Goal: Information Seeking & Learning: Learn about a topic

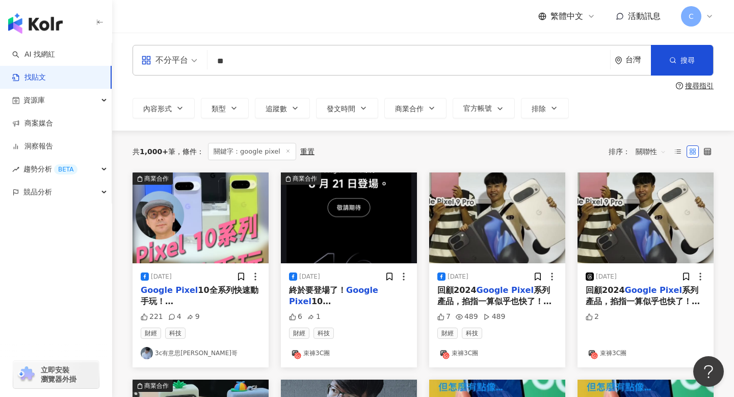
type input "*"
click at [321, 58] on input "search" at bounding box center [409, 61] width 395 height 22
paste input "**********"
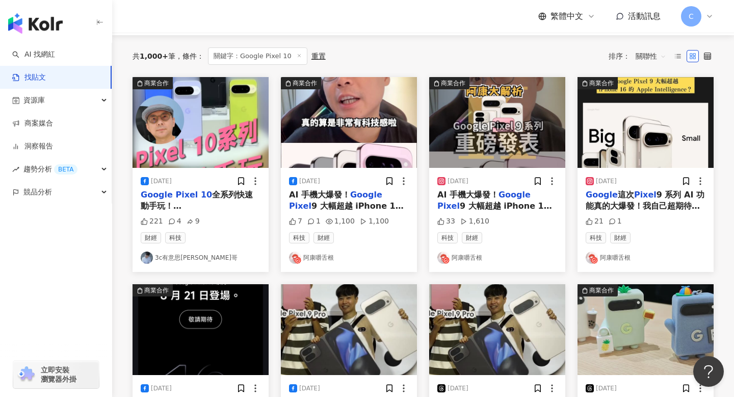
scroll to position [96, 0]
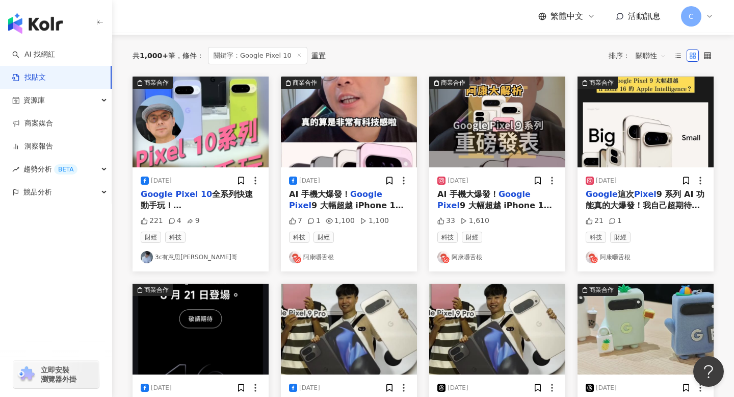
click at [229, 155] on img "button" at bounding box center [201, 121] width 136 height 91
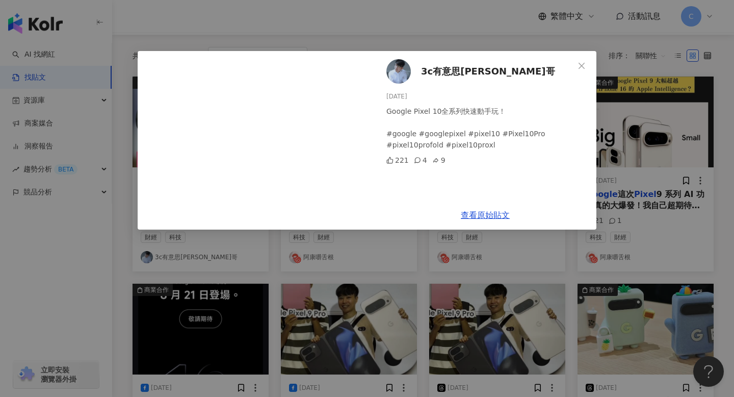
click at [489, 220] on div "查看原始貼文" at bounding box center [485, 214] width 222 height 29
click at [489, 217] on link "查看原始貼文" at bounding box center [485, 215] width 49 height 10
click at [583, 63] on icon "close" at bounding box center [582, 65] width 6 height 6
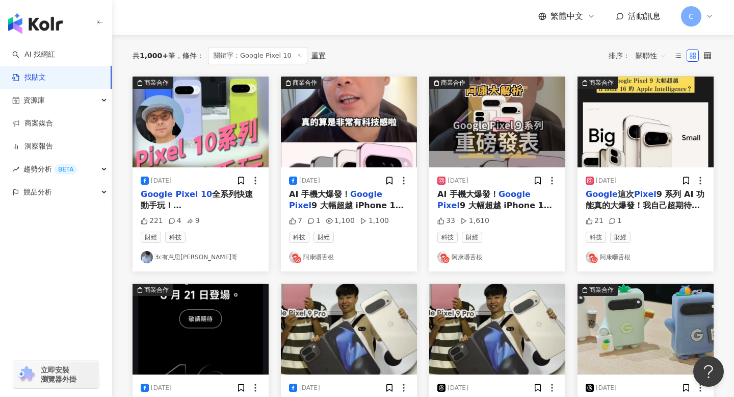
click at [352, 201] on span "9 大幅超越 iPhone 16 的 Apple Intelligence？ #" at bounding box center [346, 216] width 115 height 33
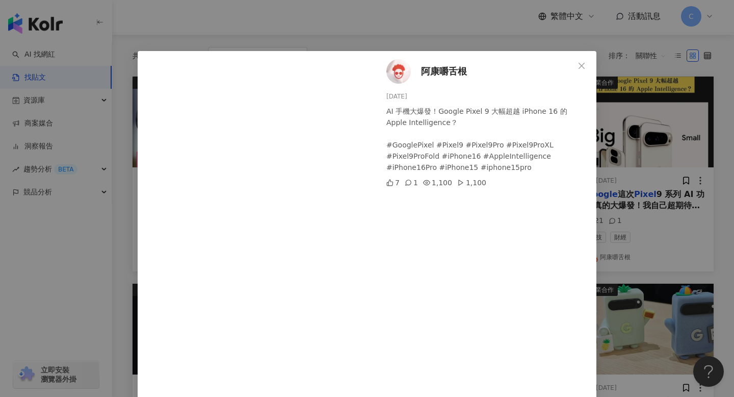
scroll to position [32, 0]
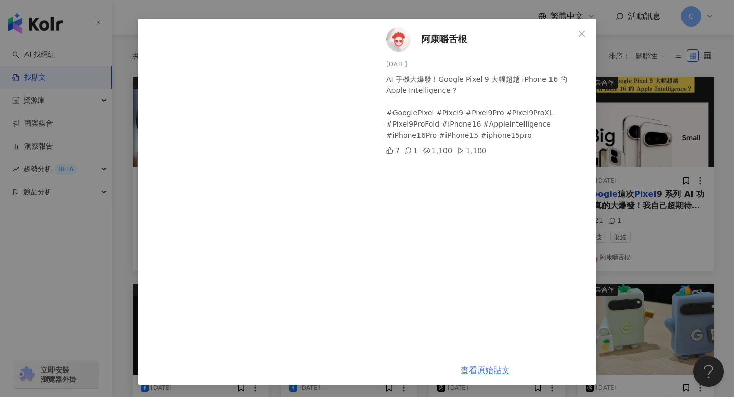
click at [469, 369] on link "查看原始貼文" at bounding box center [485, 370] width 49 height 10
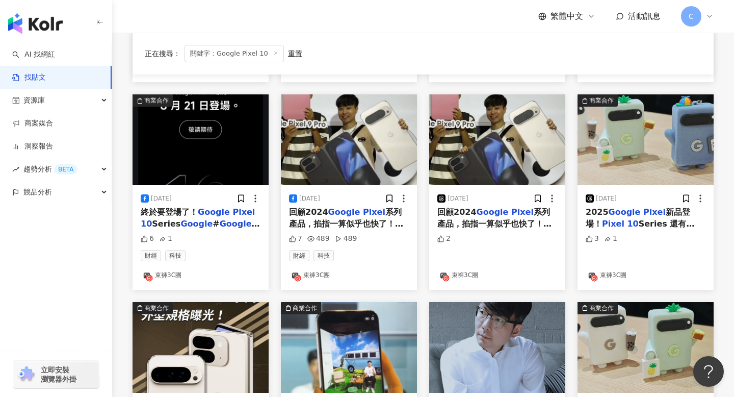
scroll to position [286, 0]
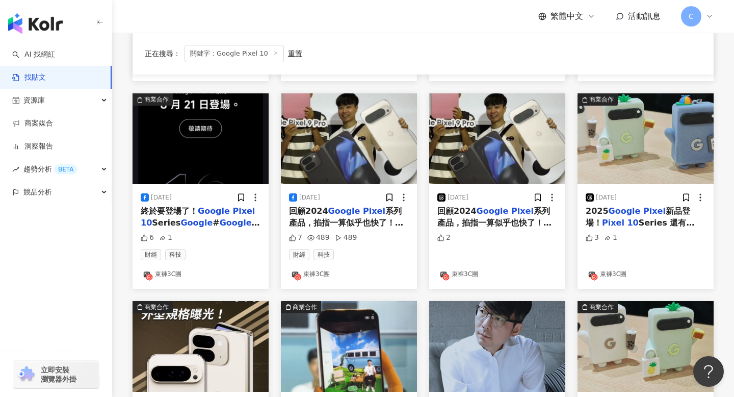
click at [200, 212] on mark "Google" at bounding box center [214, 211] width 32 height 10
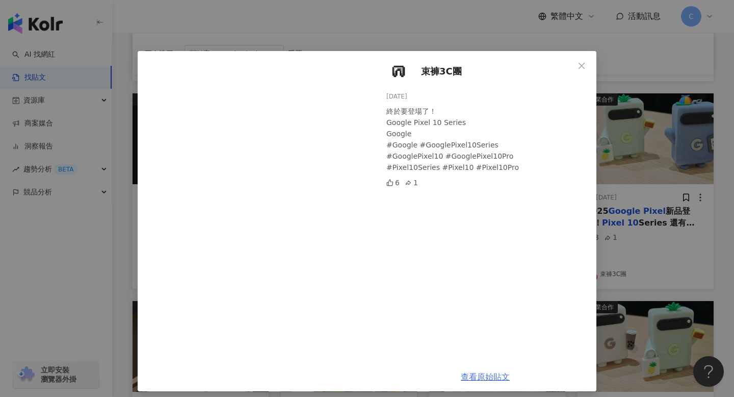
click at [488, 375] on link "查看原始貼文" at bounding box center [485, 377] width 49 height 10
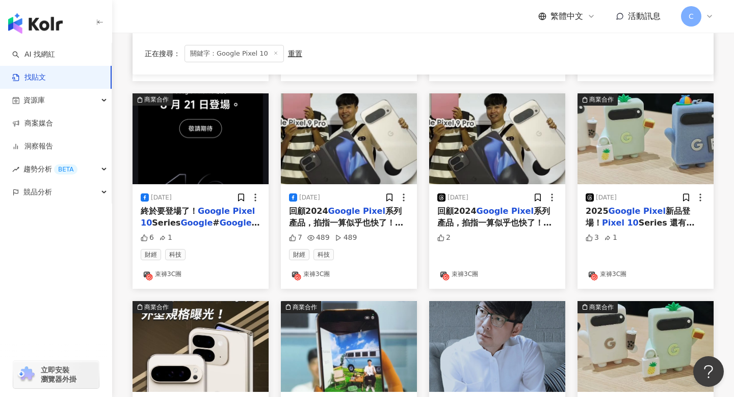
click at [370, 208] on mark "Pixel" at bounding box center [374, 211] width 22 height 10
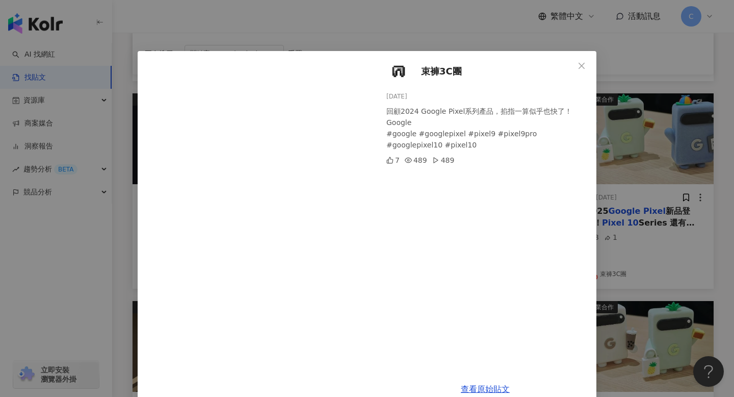
scroll to position [19, 0]
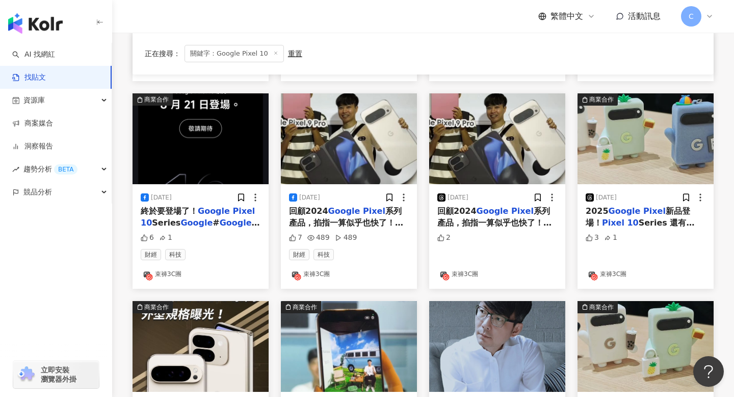
click at [644, 213] on mark "Pixel" at bounding box center [654, 211] width 22 height 10
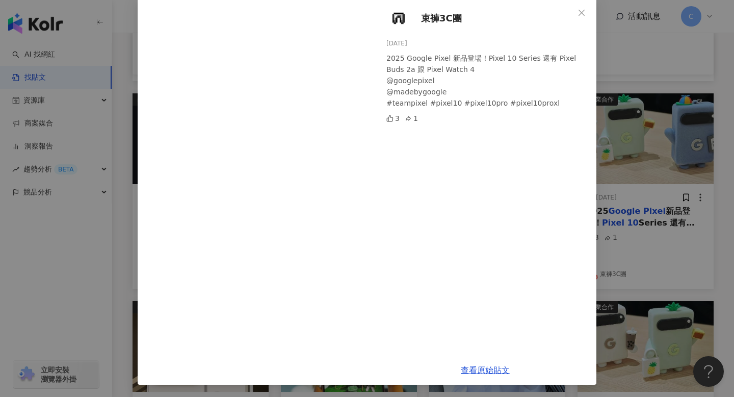
scroll to position [53, 0]
click at [486, 370] on link "查看原始貼文" at bounding box center [485, 371] width 49 height 10
click at [609, 195] on div "束褲3C團 [DATE] 2025 Google Pixel 新品登場！Pixel 10 Series 還有 Pixel Buds 2a 跟 Pixel Wa…" at bounding box center [367, 198] width 734 height 397
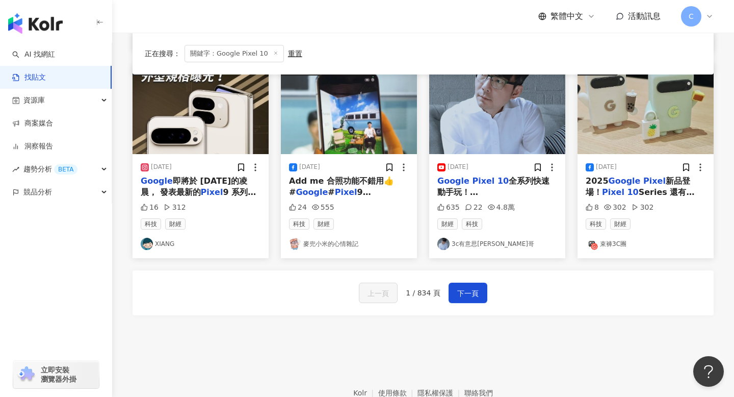
scroll to position [524, 0]
click at [524, 186] on div "Google Pixel 10 全系列快速動手玩！# google # googlepixel #shorts# pixel10 # Pixel10 Pro …" at bounding box center [497, 186] width 120 height 23
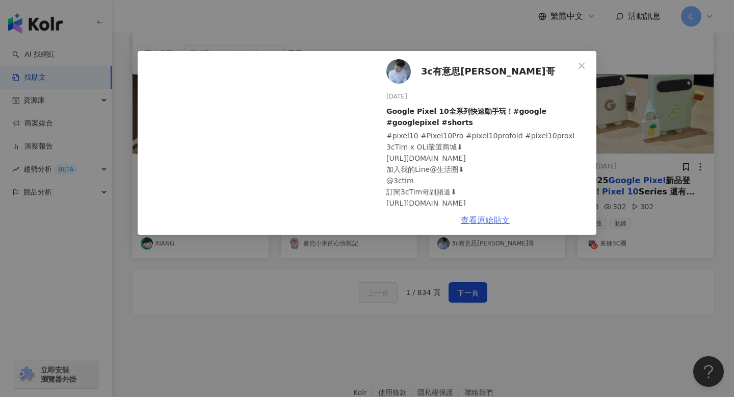
click at [481, 219] on link "查看原始貼文" at bounding box center [485, 220] width 49 height 10
click at [592, 71] on button "Close" at bounding box center [582, 66] width 20 height 20
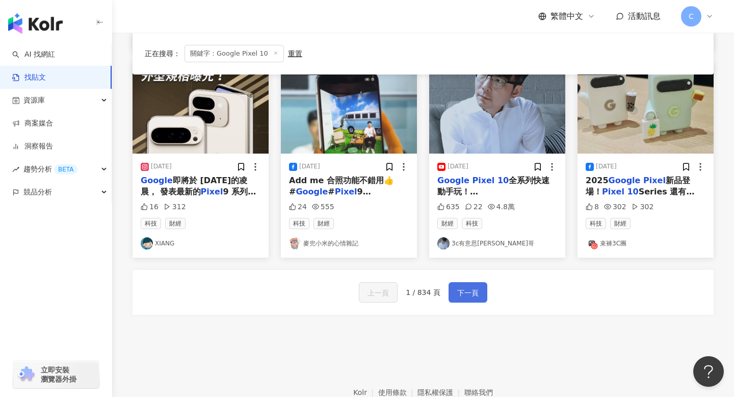
click at [481, 289] on button "下一頁" at bounding box center [468, 292] width 39 height 20
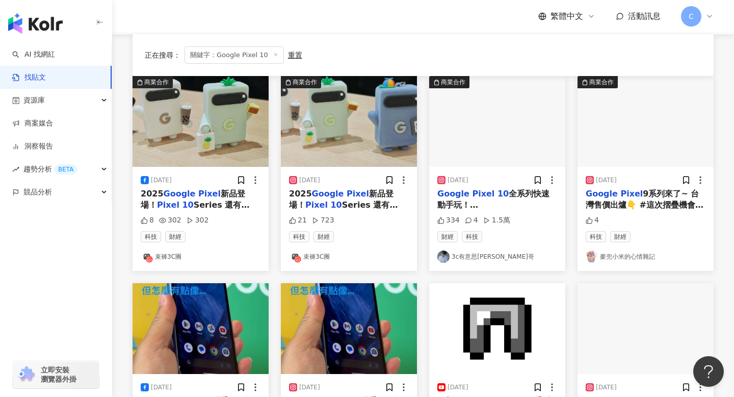
scroll to position [161, 0]
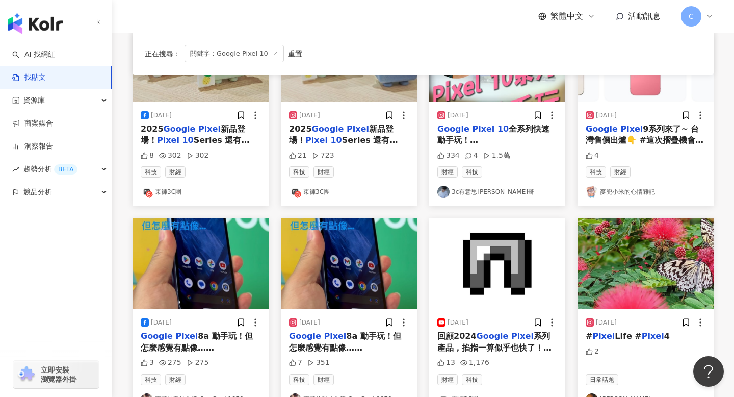
click at [241, 134] on div "2025 Google Pixel 新品登場！ Pixel 10 Series 還有 Pixel Buds 2a 跟 Pixel Watch 4 Google…" at bounding box center [201, 134] width 120 height 23
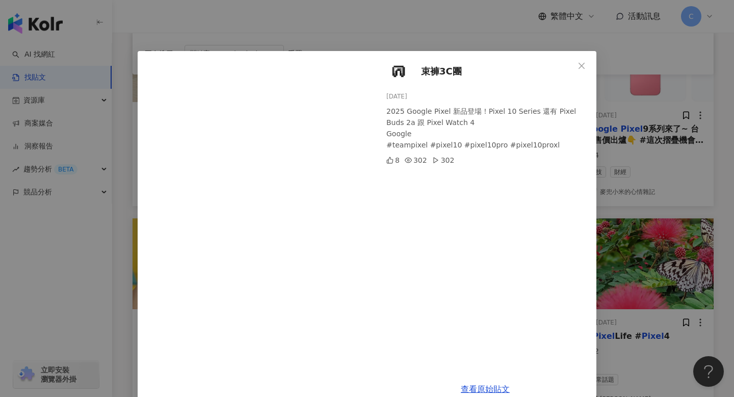
scroll to position [19, 0]
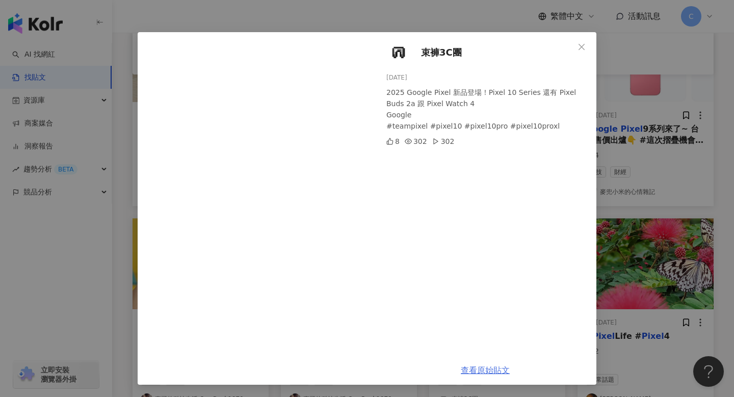
click at [481, 372] on link "查看原始貼文" at bounding box center [485, 370] width 49 height 10
click at [601, 185] on div "束褲3C團 [DATE] 2025 Google Pixel 新品登場！Pixel 10 Series 還有 Pixel Buds 2a 跟 Pixel Wa…" at bounding box center [367, 198] width 734 height 397
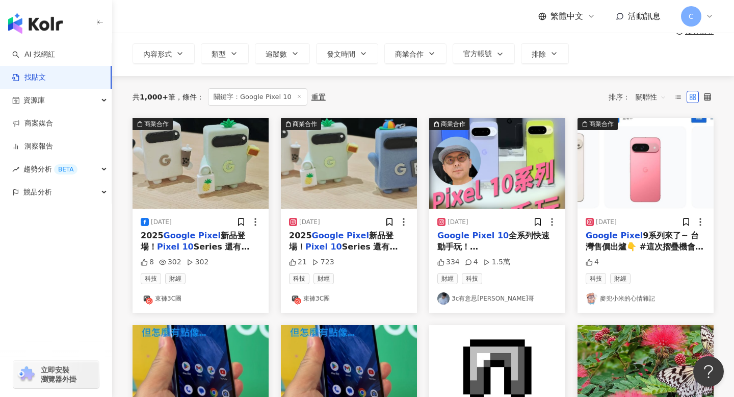
scroll to position [53, 0]
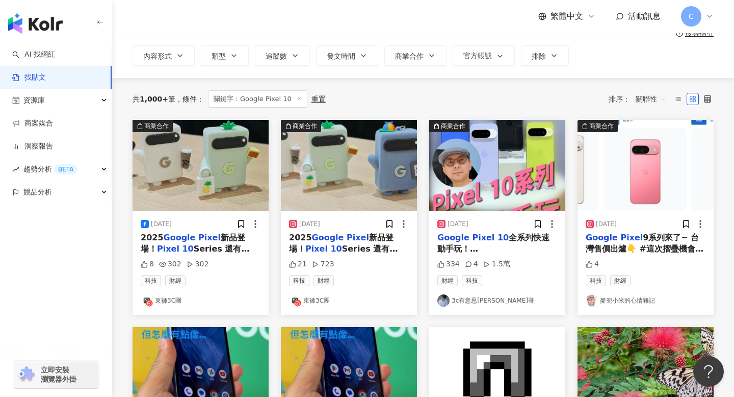
click at [322, 254] on div "2025 Google Pixel 新品登場！ Pixel 10 Series 還有 Pixel Buds 2a 跟 Pixel Watch 4 @ goog…" at bounding box center [349, 243] width 120 height 23
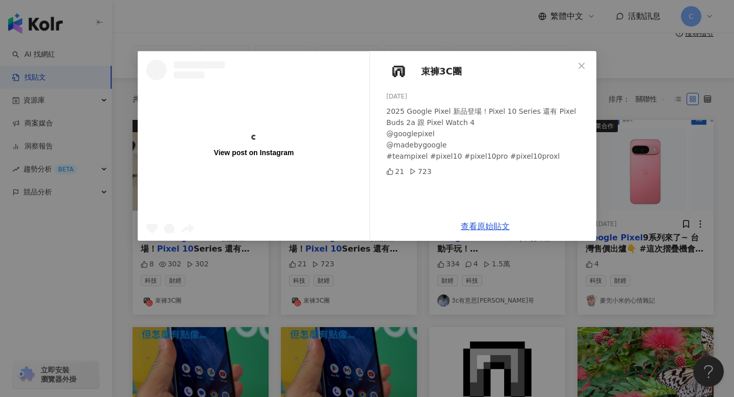
click at [411, 275] on div "View post on Instagram 束褲3C團 [DATE] 2025 Google Pixel 新品登場！Pixel 10 Series 還有 P…" at bounding box center [367, 198] width 734 height 397
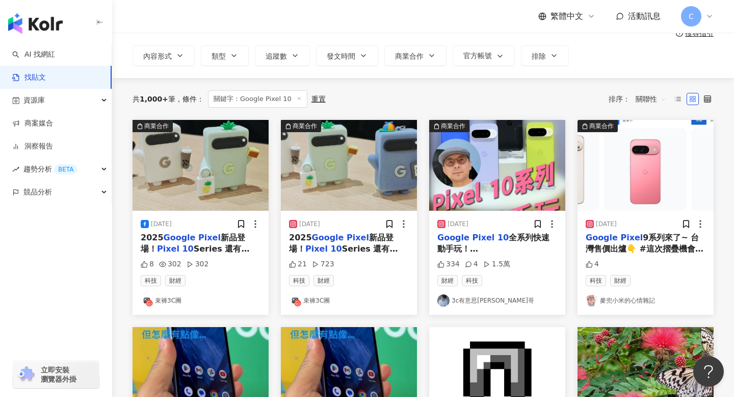
scroll to position [0, 0]
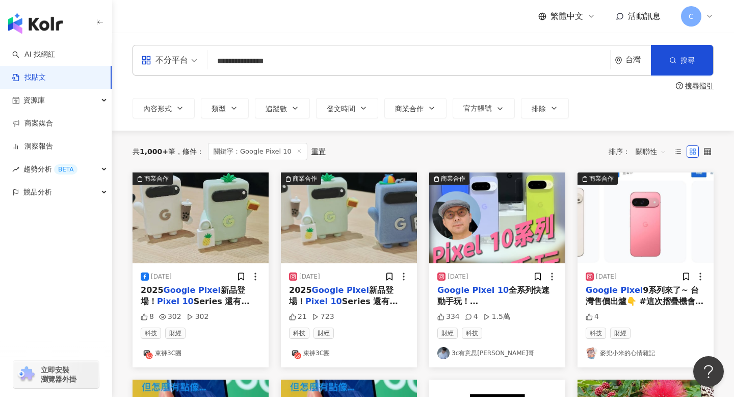
click at [298, 64] on input "**********" at bounding box center [409, 61] width 395 height 22
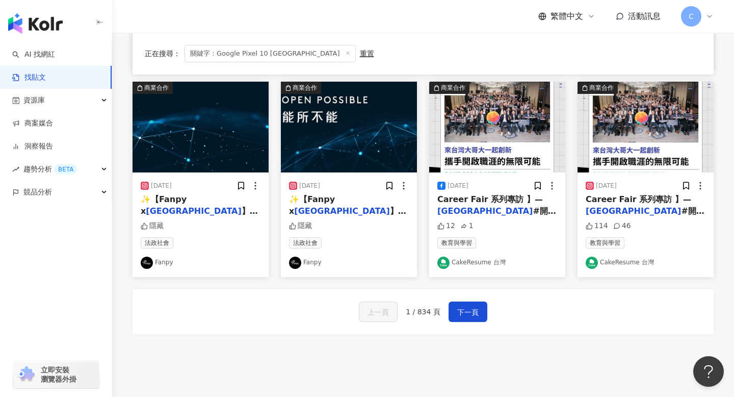
scroll to position [551, 0]
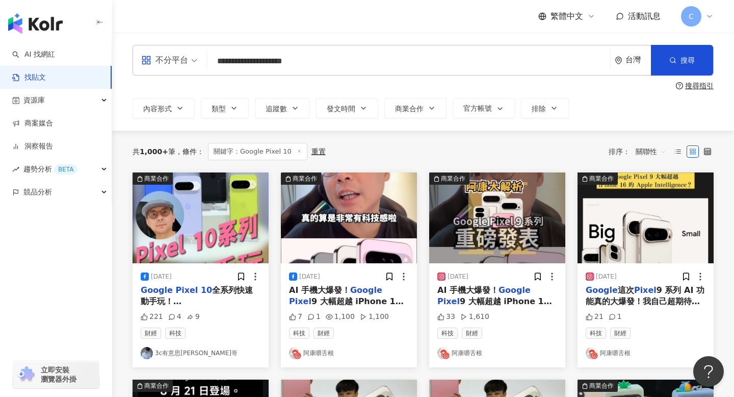
drag, startPoint x: 355, startPoint y: 61, endPoint x: 283, endPoint y: 60, distance: 71.9
click at [283, 60] on input "**********" at bounding box center [409, 61] width 395 height 22
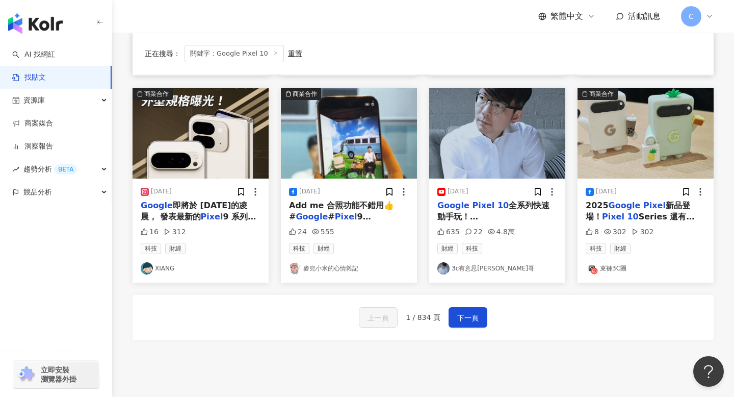
scroll to position [500, 0]
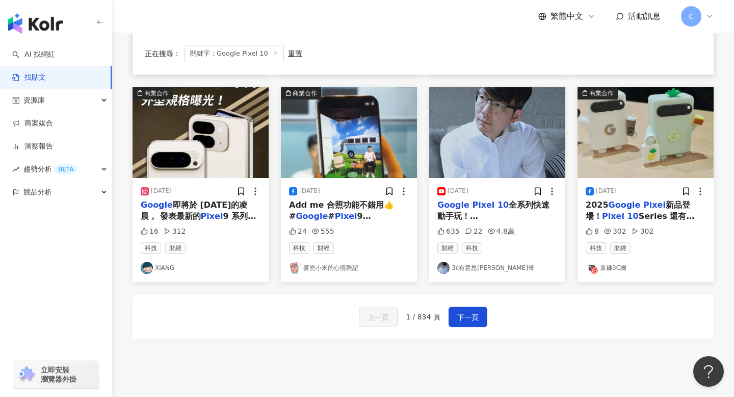
type input "**********"
click at [498, 208] on mark "10" at bounding box center [503, 205] width 11 height 10
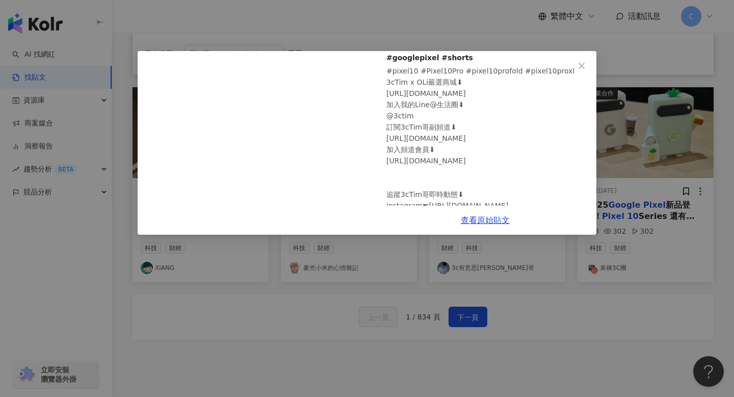
scroll to position [131, 0]
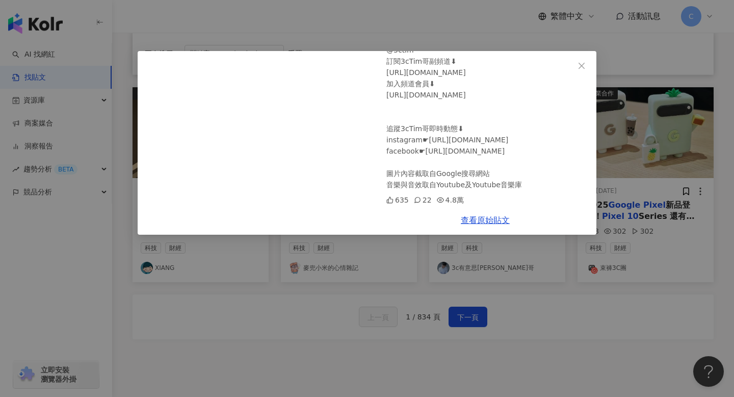
click at [522, 296] on div "3c有意思[PERSON_NAME]哥 [DATE] Google Pixel 10全系列快速動手玩！#google #googlepixel #shorts…" at bounding box center [367, 198] width 734 height 397
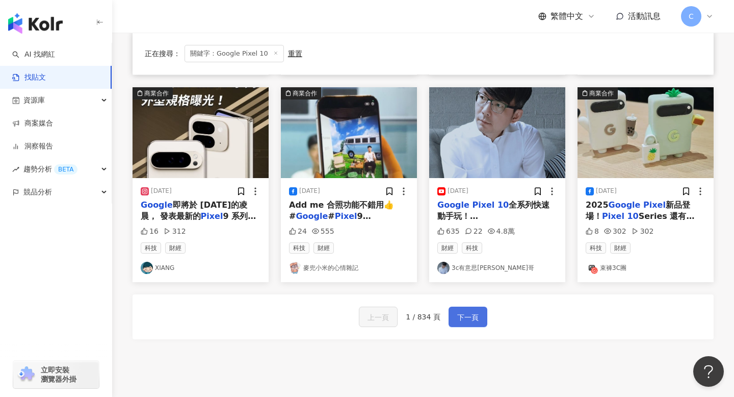
click at [479, 319] on button "下一頁" at bounding box center [468, 316] width 39 height 20
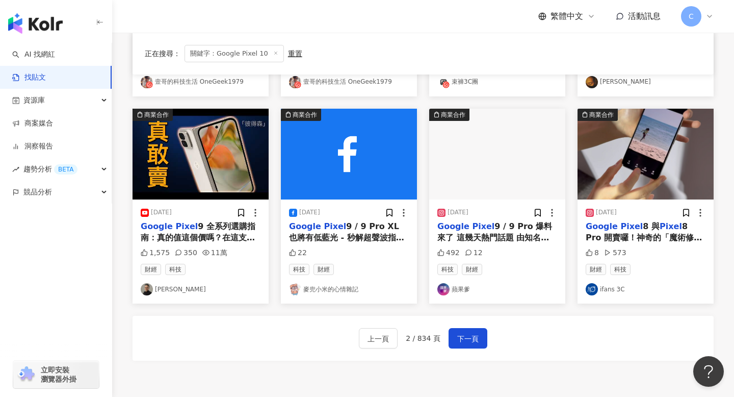
scroll to position [479, 0]
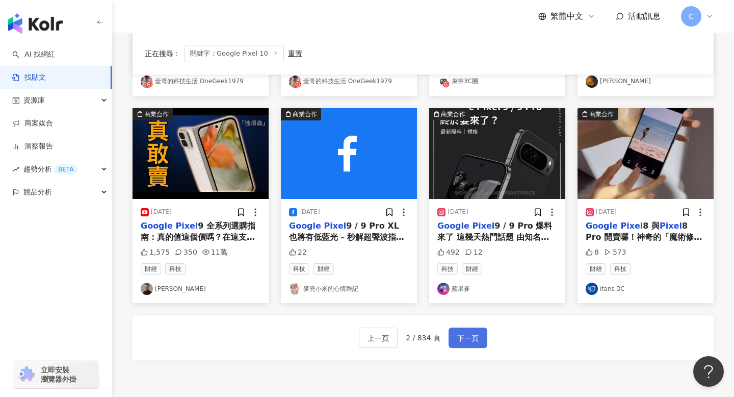
click at [468, 339] on span "下一頁" at bounding box center [467, 338] width 21 height 12
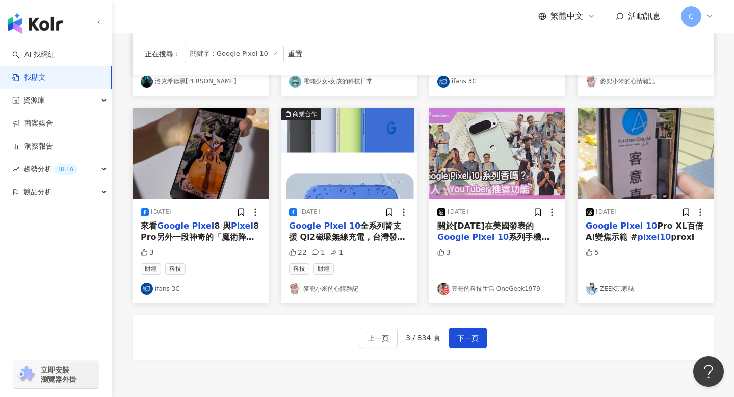
click at [386, 239] on span "全系列皆支援 Qi2磁吸無線充電，台灣發表會倒數中，等會就看到實機啦😚 #" at bounding box center [347, 243] width 116 height 44
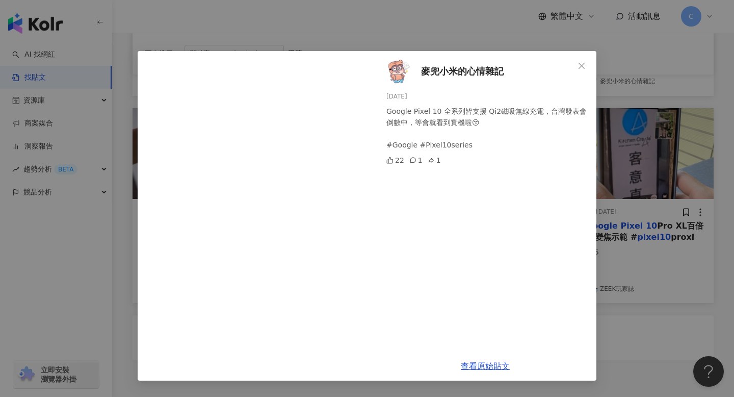
click at [487, 358] on div "查看原始貼文" at bounding box center [485, 365] width 222 height 29
click at [486, 366] on link "查看原始貼文" at bounding box center [485, 366] width 49 height 10
click at [574, 74] on button "Close" at bounding box center [582, 66] width 20 height 20
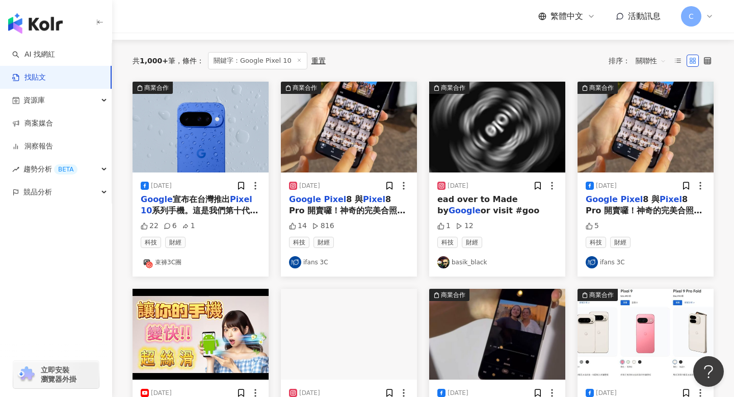
scroll to position [93, 0]
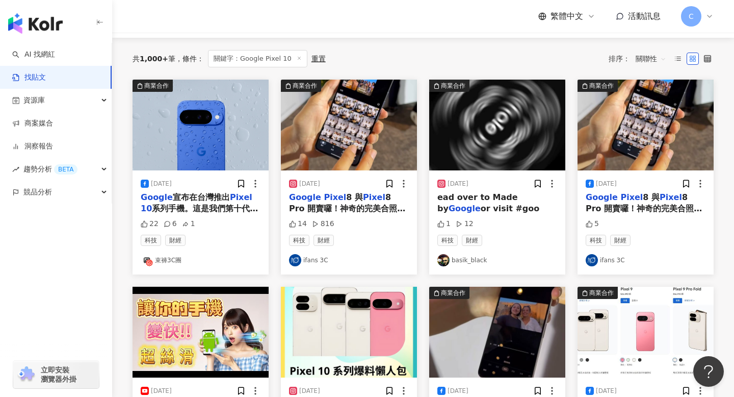
click at [246, 210] on span "系列手機。這是我們第十代的" at bounding box center [205, 208] width 106 height 10
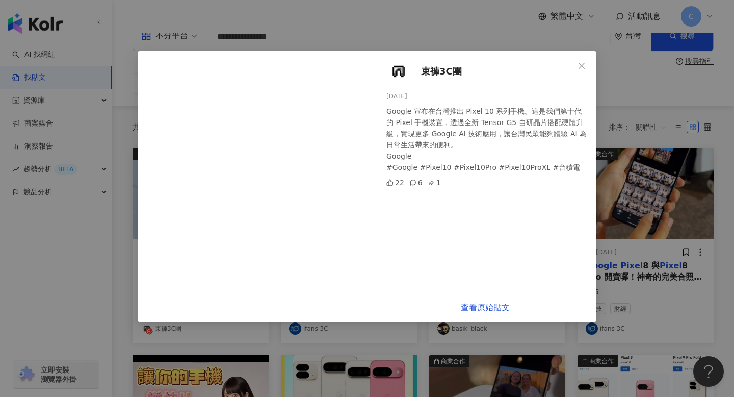
scroll to position [2, 0]
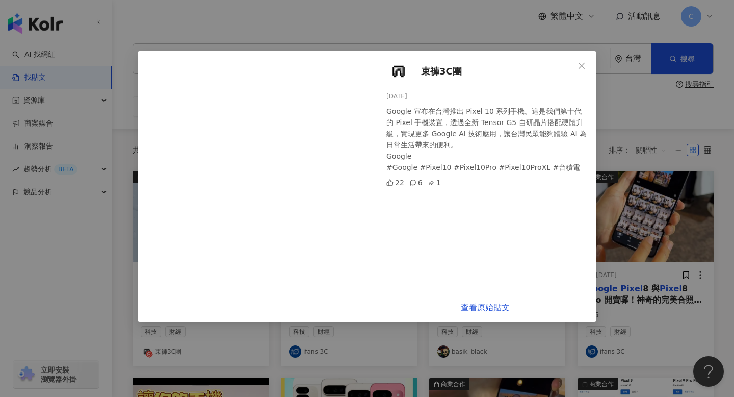
click at [569, 75] on div "束褲3C團 [DATE] Google 宣布在台灣推出 Pixel 10 系列手機。這是我們第十代的 Pixel 手機裝置，透過全新 Tensor G5 自研…" at bounding box center [485, 172] width 222 height 242
click at [580, 74] on button "Close" at bounding box center [582, 66] width 20 height 20
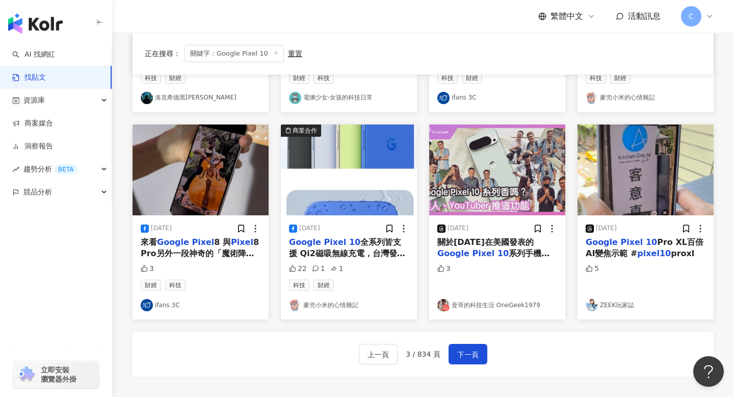
scroll to position [464, 0]
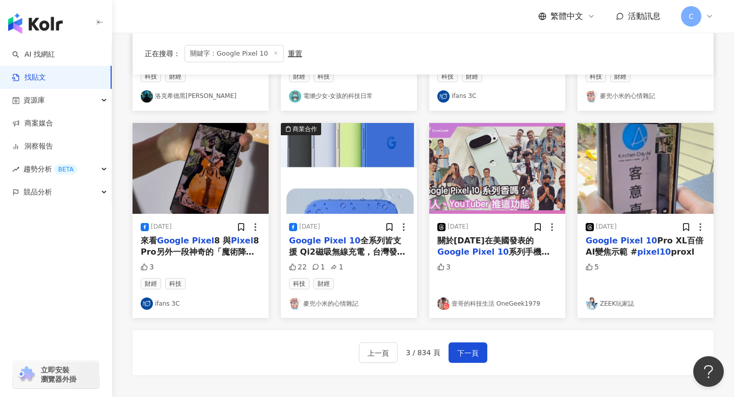
click at [641, 236] on div "Google Pixel 10 Pro XL百倍AI變焦示範 # pixel10 proxl" at bounding box center [646, 246] width 120 height 23
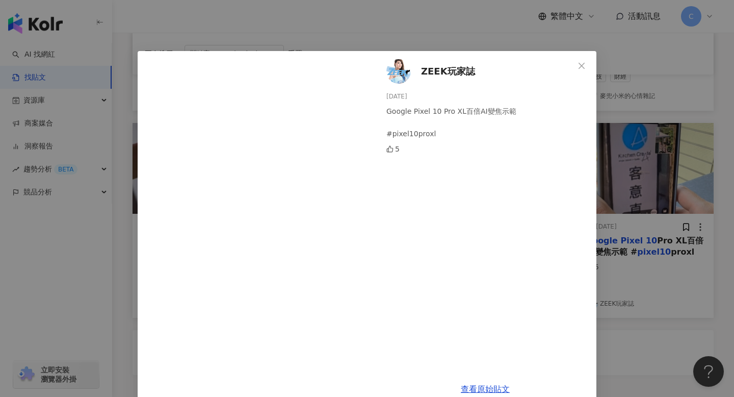
scroll to position [19, 0]
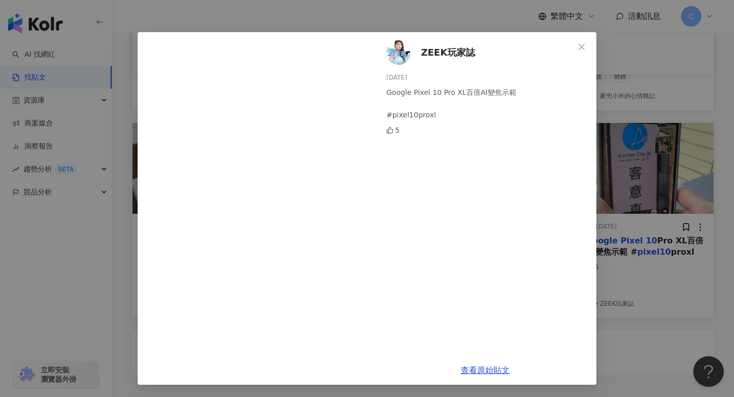
click at [604, 306] on div "ZEEK玩家誌 [DATE] Google Pixel 10 Pro XL百倍AI變焦示範 #pixel10proxl 5 查看原始貼文" at bounding box center [367, 198] width 734 height 397
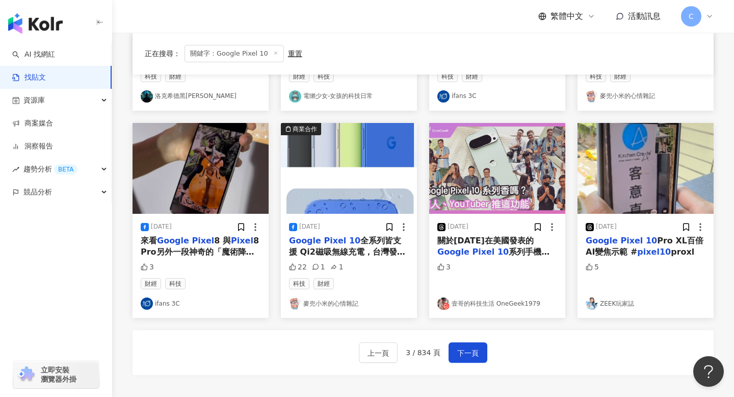
click at [481, 242] on span "關於[DATE]在美國發表的" at bounding box center [485, 241] width 96 height 10
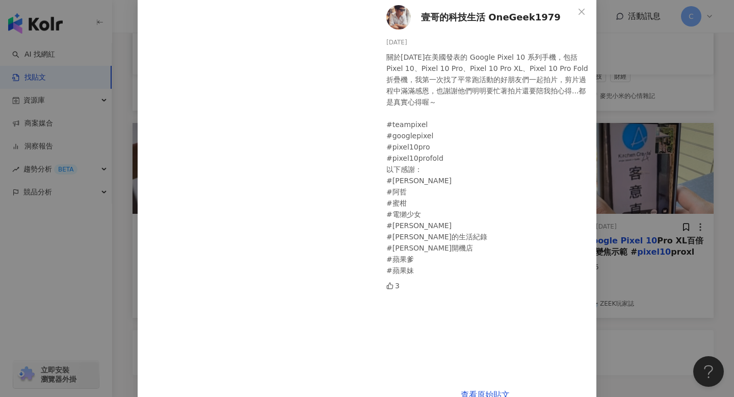
scroll to position [55, 0]
click at [432, 23] on span "壹哥的科技生活 OneGeek1979" at bounding box center [491, 16] width 140 height 14
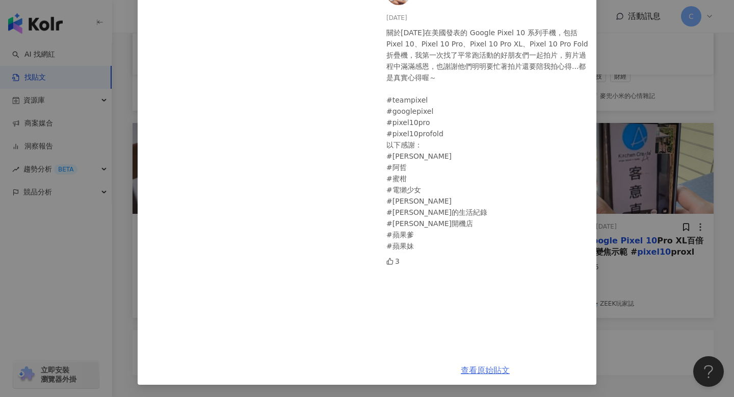
click at [480, 370] on link "查看原始貼文" at bounding box center [485, 370] width 49 height 10
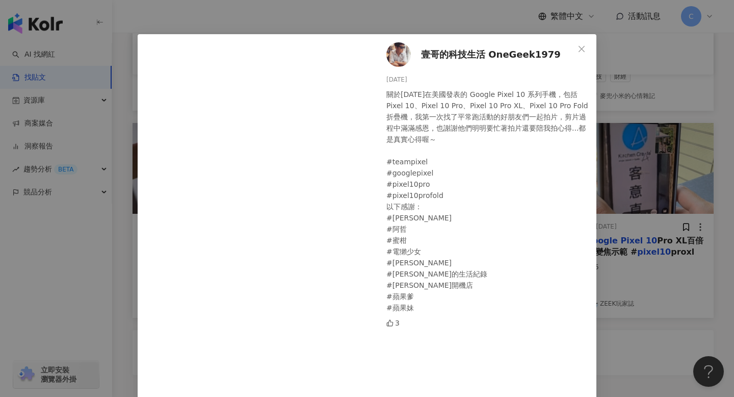
scroll to position [16, 0]
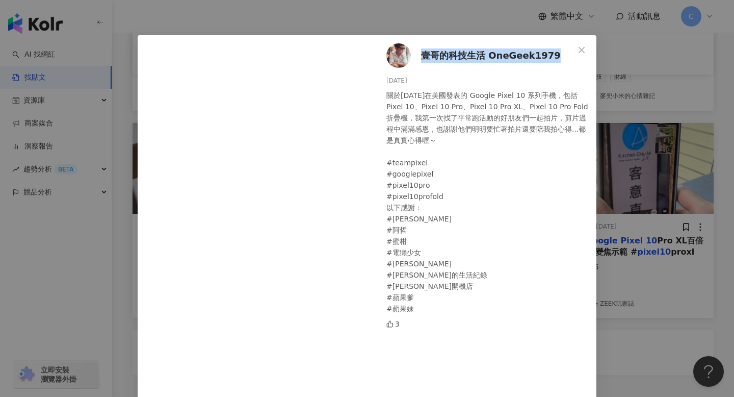
drag, startPoint x: 555, startPoint y: 50, endPoint x: 426, endPoint y: 57, distance: 129.2
click at [426, 57] on div "壹哥的科技生活 OneGeek1979 [DATE] 關於[DATE]在美國發表的 Google Pixel 10 系列手機，包括 Pixel 10、Pixe…" at bounding box center [485, 226] width 222 height 383
click at [541, 53] on span "壹哥的科技生活 OneGeek1979" at bounding box center [491, 55] width 140 height 14
click at [543, 51] on span "壹哥的科技生活 OneGeek1979" at bounding box center [491, 55] width 140 height 14
click at [552, 58] on div "壹哥的科技生活 OneGeek1979 [DATE] 關於[DATE]在美國發表的 Google Pixel 10 系列手機，包括 Pixel 10、Pixe…" at bounding box center [485, 226] width 222 height 383
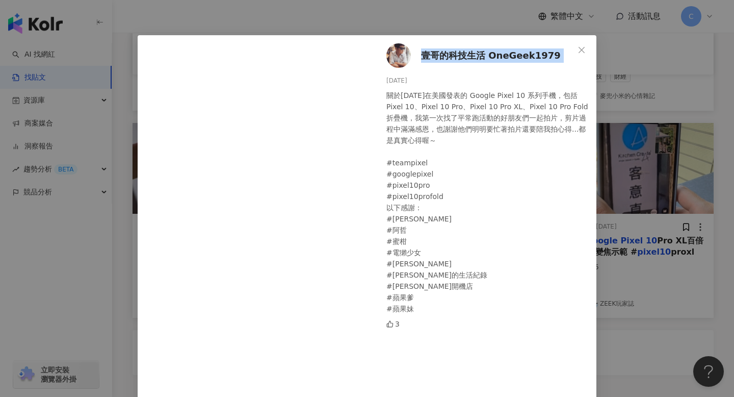
drag, startPoint x: 552, startPoint y: 58, endPoint x: 423, endPoint y: 58, distance: 128.5
click at [423, 58] on div "壹哥的科技生活 OneGeek1979 [DATE] 關於[DATE]在美國發表的 Google Pixel 10 系列手機，包括 Pixel 10、Pixe…" at bounding box center [485, 226] width 222 height 383
copy span "壹哥的科技生活 OneGeek1979"
click at [581, 46] on icon "close" at bounding box center [582, 50] width 8 height 8
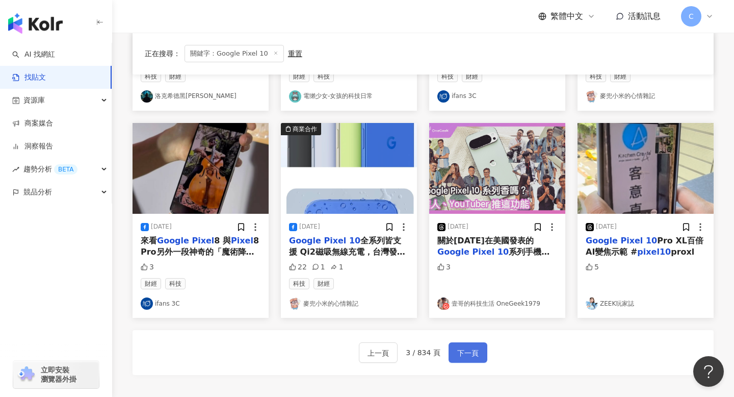
click at [470, 357] on span "下一頁" at bounding box center [467, 353] width 21 height 12
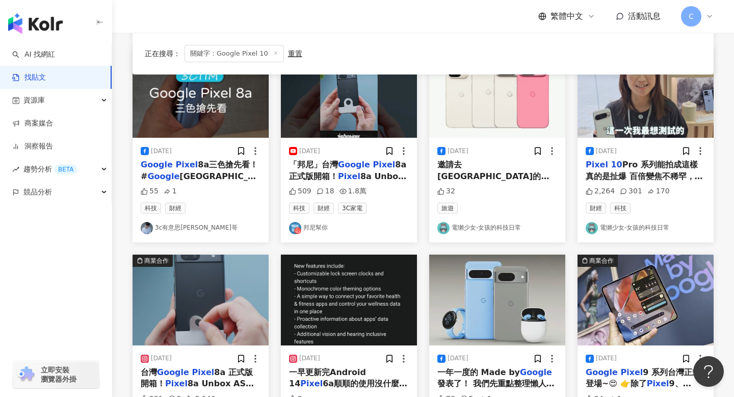
scroll to position [334, 0]
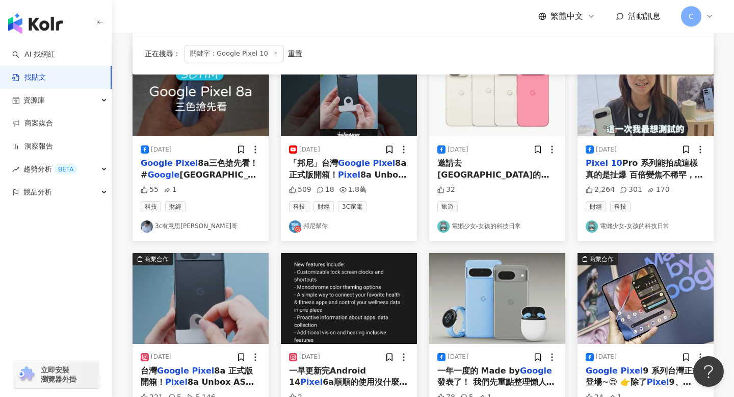
click at [635, 164] on span "Pro 系列能拍成這樣真的是扯爆 百倍變焦不稀罕，稀罕的是加上" at bounding box center [644, 174] width 117 height 33
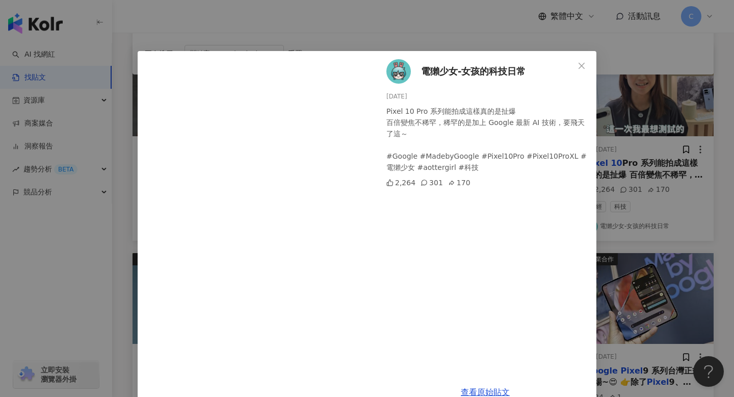
scroll to position [22, 0]
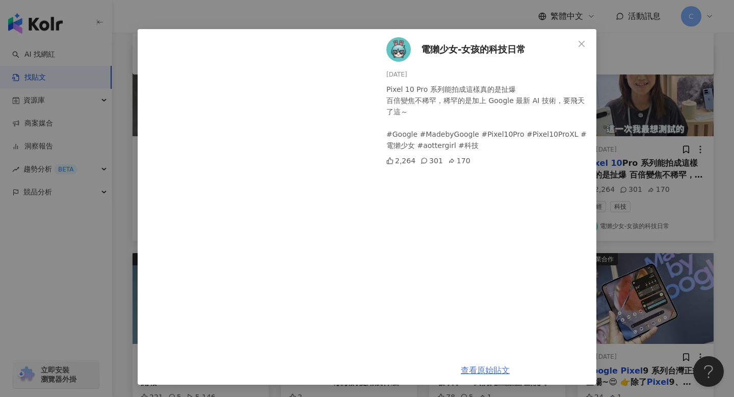
click at [478, 370] on link "查看原始貼文" at bounding box center [485, 370] width 49 height 10
drag, startPoint x: 532, startPoint y: 47, endPoint x: 421, endPoint y: 48, distance: 111.2
click at [421, 48] on div "電[DEMOGRAPHIC_DATA]少女-女孩的科技日常 [DATE] Pixel 10 Pro 系列能拍成這樣真的是扯爆 百倍變焦不稀罕，稀罕的是加上 G…" at bounding box center [485, 192] width 222 height 326
copy span "電獺少女-女孩的科技日常"
click at [647, 226] on div "電[DEMOGRAPHIC_DATA]少女-女孩的科技日常 [DATE] Pixel 10 Pro 系列能拍成這樣真的是扯爆 百倍變焦不稀罕，稀罕的是加上 G…" at bounding box center [367, 198] width 734 height 397
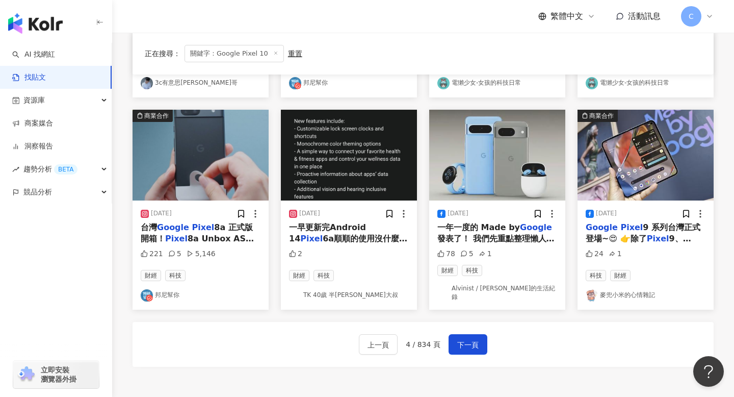
scroll to position [478, 0]
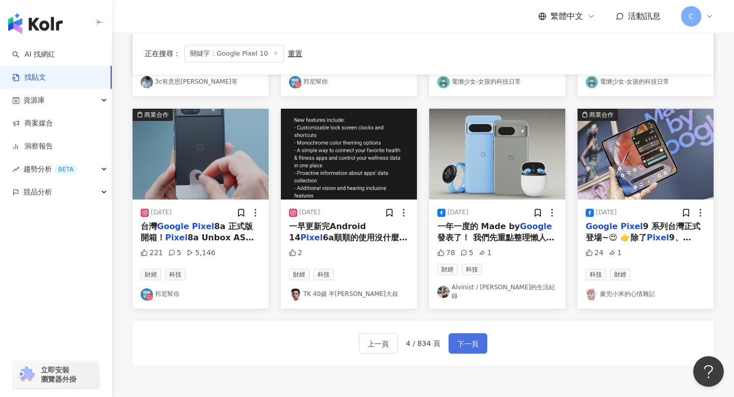
click at [467, 338] on span "下一頁" at bounding box center [467, 344] width 21 height 12
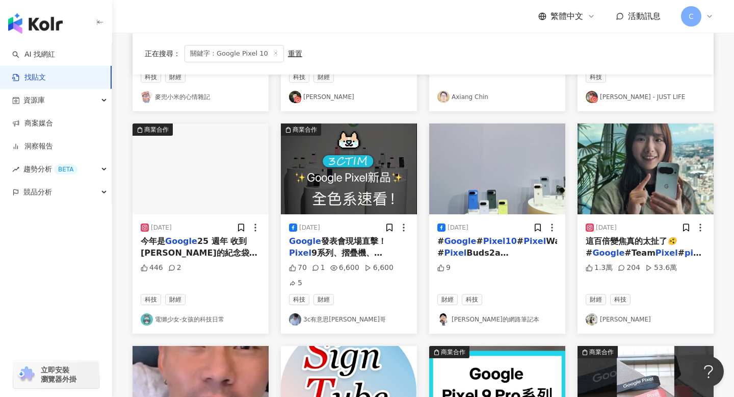
scroll to position [271, 0]
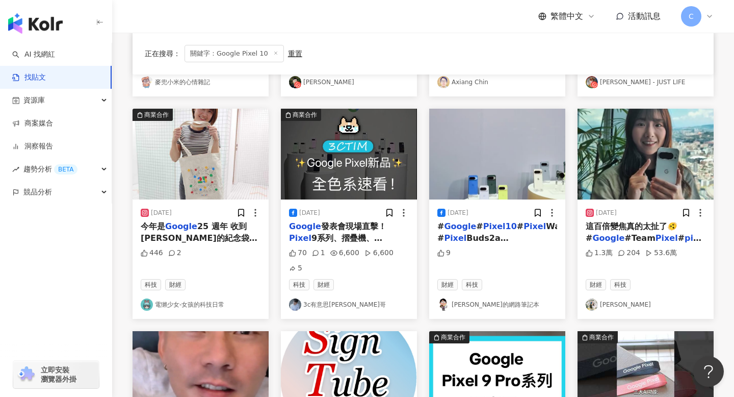
click at [484, 229] on mark "Pixel10" at bounding box center [500, 226] width 34 height 10
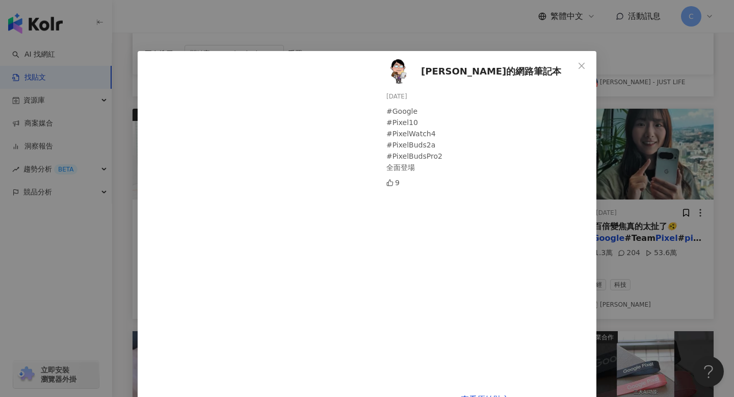
scroll to position [29, 0]
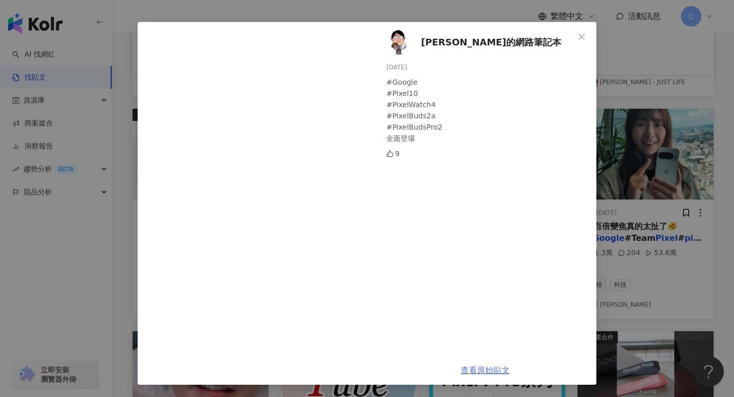
click at [493, 369] on link "查看原始貼文" at bounding box center [485, 370] width 49 height 10
click at [581, 39] on icon "close" at bounding box center [582, 37] width 8 height 8
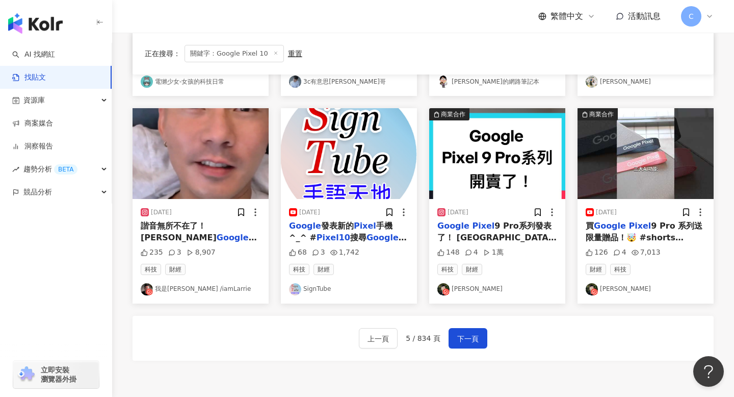
scroll to position [500, 0]
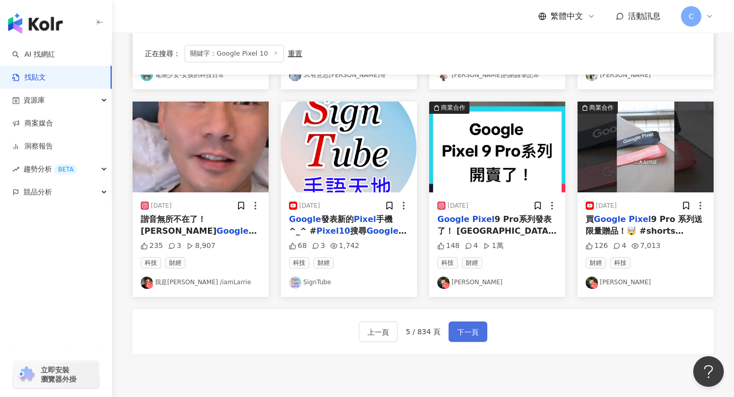
click at [462, 321] on button "下一頁" at bounding box center [468, 331] width 39 height 20
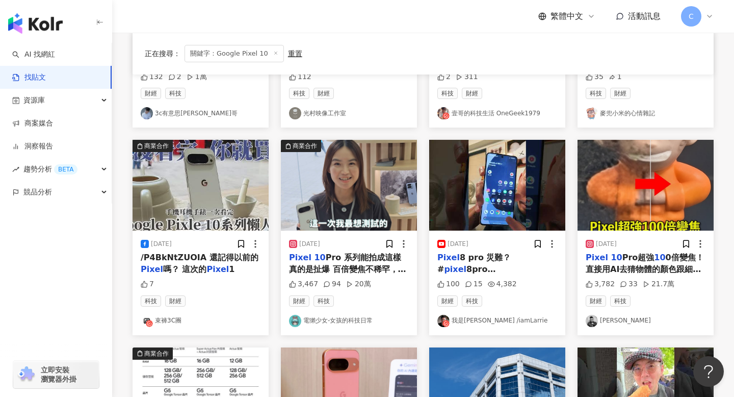
scroll to position [240, 0]
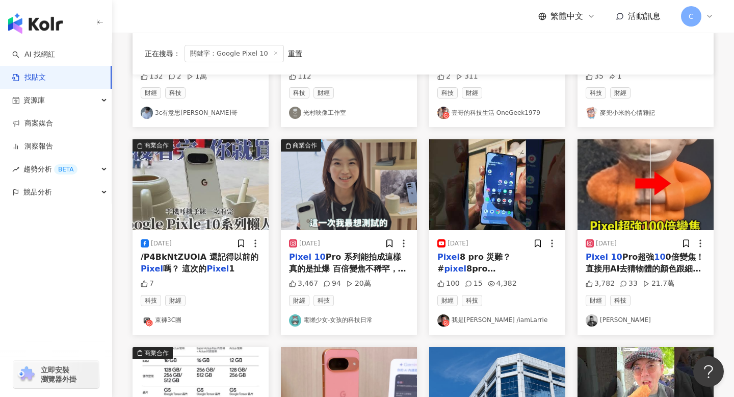
click at [632, 269] on span "0倍變焦！ 直接用AI去猜物體的顏色跟細節，如果有猜中真的超神，沒猜中的話就有點獵奇... #" at bounding box center [645, 280] width 118 height 56
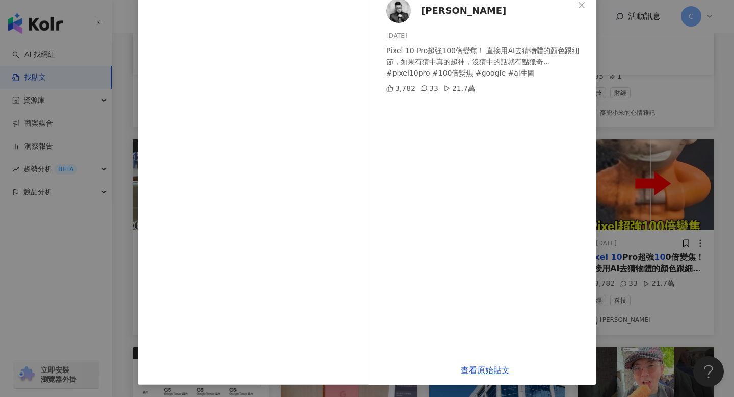
scroll to position [0, 0]
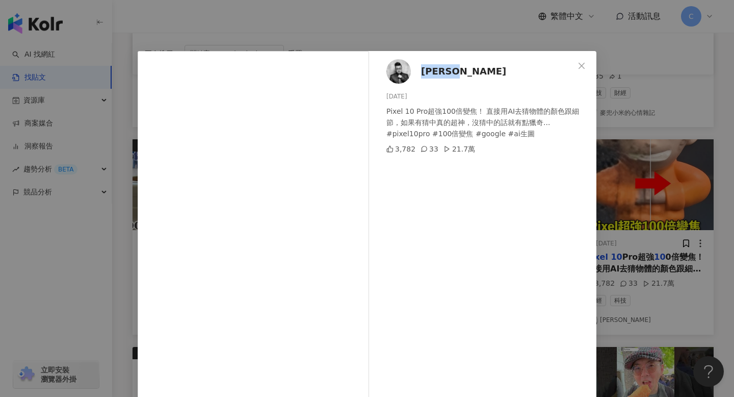
drag, startPoint x: 418, startPoint y: 74, endPoint x: 456, endPoint y: 75, distance: 37.7
click at [456, 75] on div "[PERSON_NAME] [DATE] Pixel 10 Pro超強100倍變焦！ 直接用AI去猜物體的顏色跟細節，如果有猜中真的超神，沒猜中的話就有點獵奇…" at bounding box center [485, 233] width 222 height 365
copy span "[PERSON_NAME]"
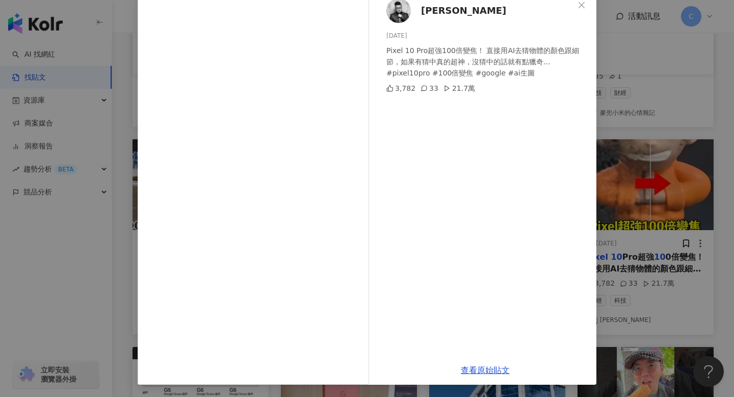
click at [609, 234] on div "[PERSON_NAME] [DATE] Pixel 10 Pro超強100倍變焦！ 直接用AI去猜物體的顏色跟細節，如果有猜中真的超神，沒猜中的話就有點獵奇…" at bounding box center [367, 198] width 734 height 397
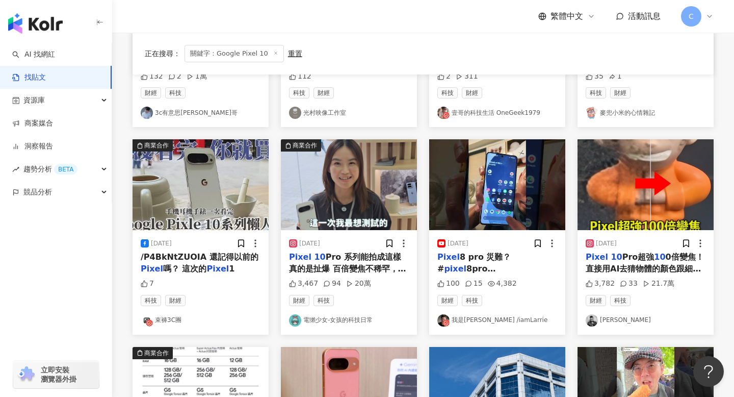
click at [623, 261] on span "Pro超強" at bounding box center [639, 257] width 32 height 10
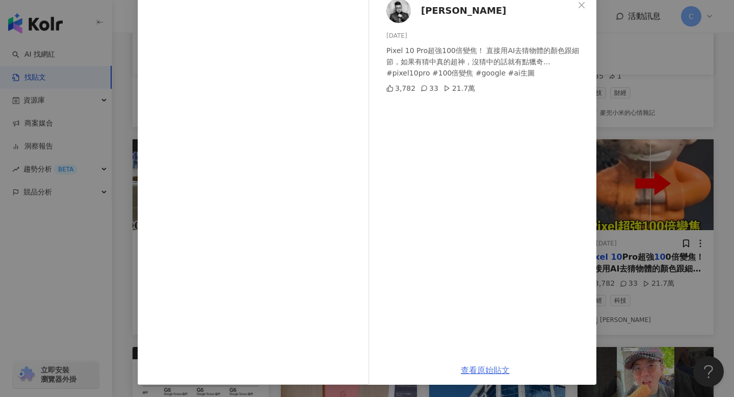
click at [477, 373] on link "查看原始貼文" at bounding box center [485, 370] width 49 height 10
click at [583, 9] on button "Close" at bounding box center [582, 5] width 20 height 20
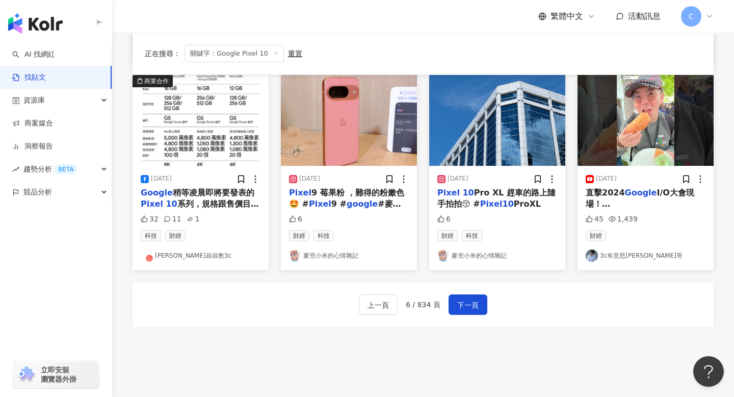
scroll to position [514, 0]
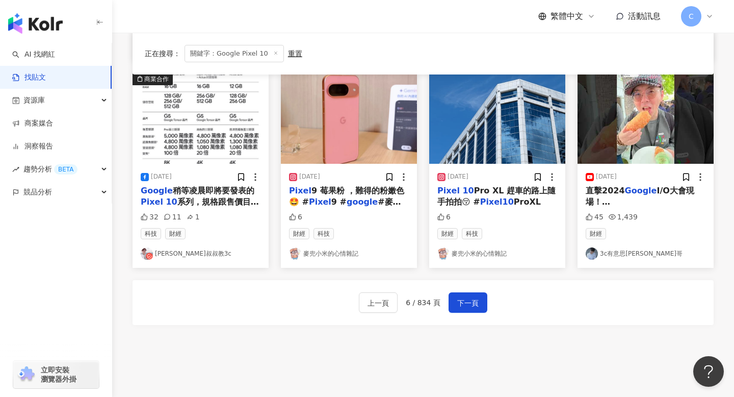
click at [630, 195] on div "直擊2024 Google I/O大會現場！# google # google io2024 #shorts# google ai #Gemini # goo…" at bounding box center [646, 196] width 120 height 23
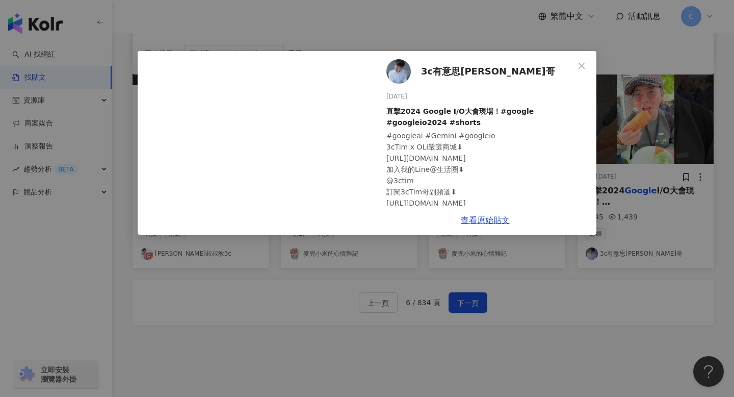
click at [522, 301] on div "3c有意思[PERSON_NAME]哥 [DATE] 直擊2024 Google I/O大會現場！#google #googleio2024 #shorts …" at bounding box center [367, 198] width 734 height 397
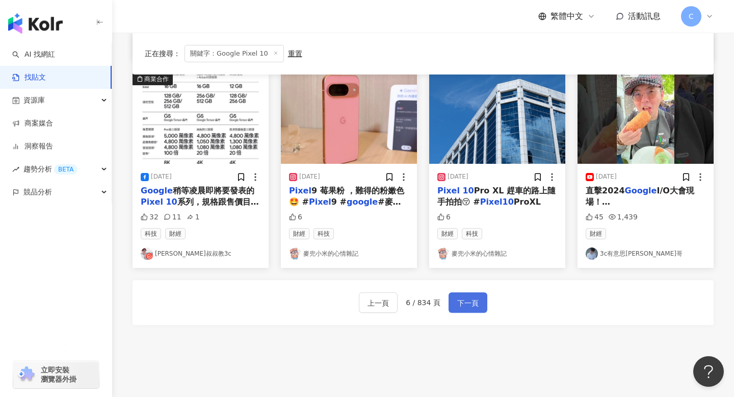
click at [471, 298] on span "下一頁" at bounding box center [467, 303] width 21 height 12
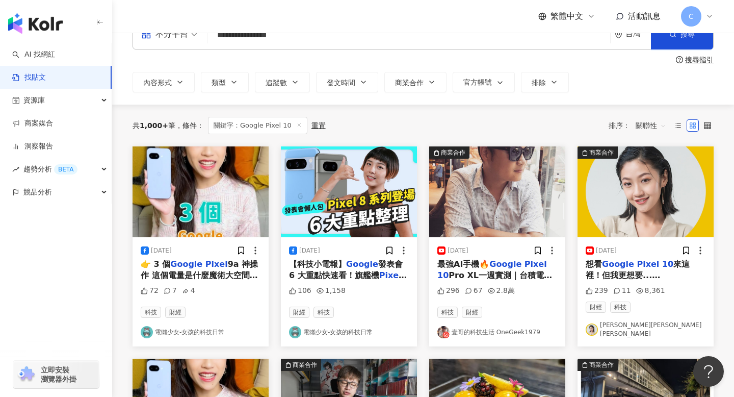
scroll to position [25, 0]
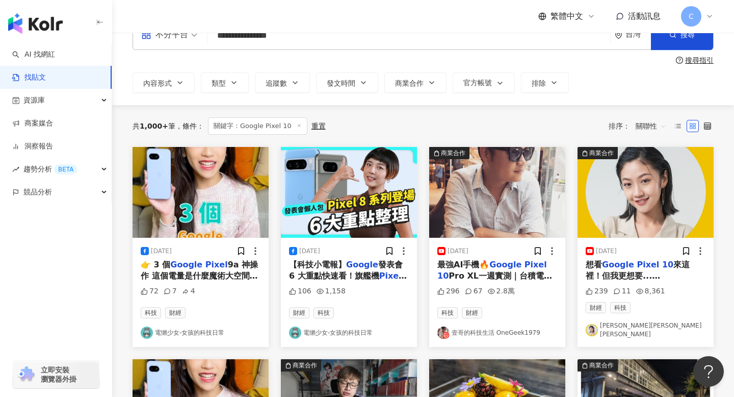
click at [492, 271] on div "最強AI手機🔥 Google Pixel 10 Pro XL一週實測｜台積電Tensor G5跑分🔥超猛 10 0倍變焦🔥Veo 3 影片生成🔥錄音創作🔥拍照…" at bounding box center [497, 270] width 120 height 23
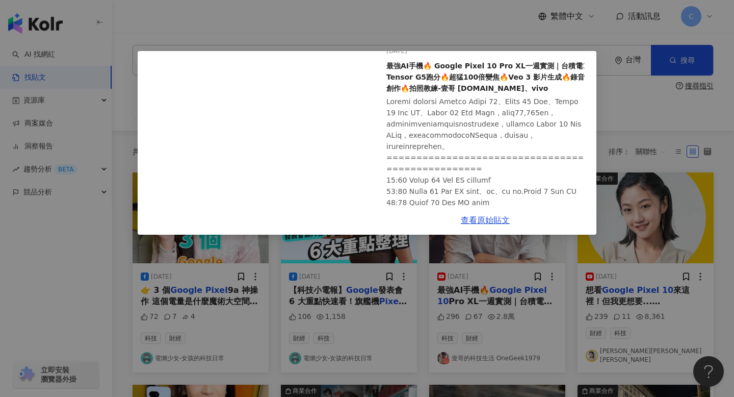
scroll to position [40, 0]
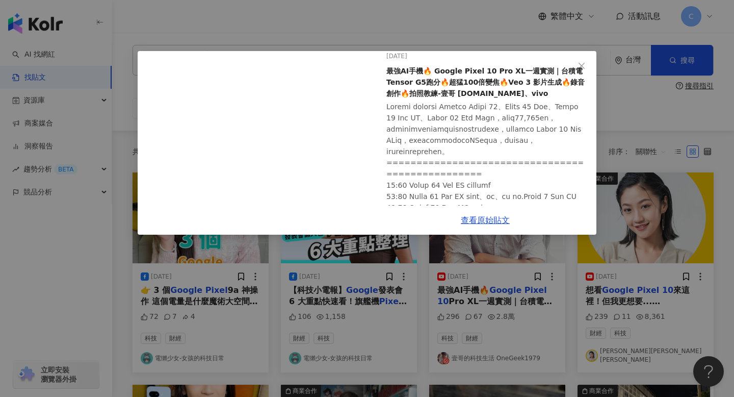
click at [471, 344] on div "壹哥的科技生活 OneGeek1979 [DATE] 最強AI手機🔥 Google Pixel 10 Pro XL一週實測｜台積電Tensor G5跑分🔥超猛…" at bounding box center [367, 198] width 734 height 397
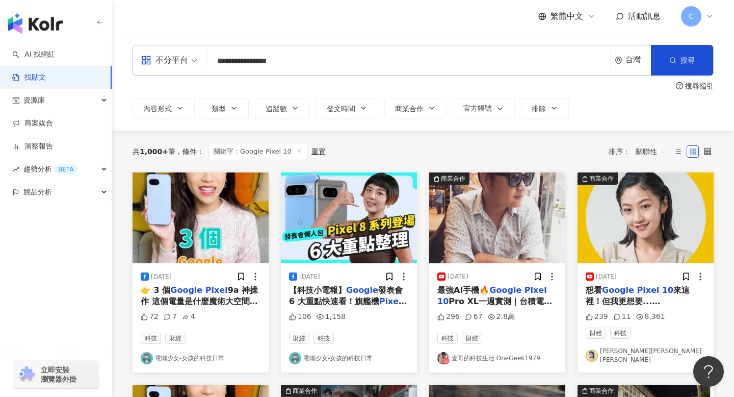
click at [471, 354] on link "壹哥的科技生活 OneGeek1979" at bounding box center [497, 358] width 120 height 12
click at [484, 193] on img "button" at bounding box center [497, 217] width 136 height 91
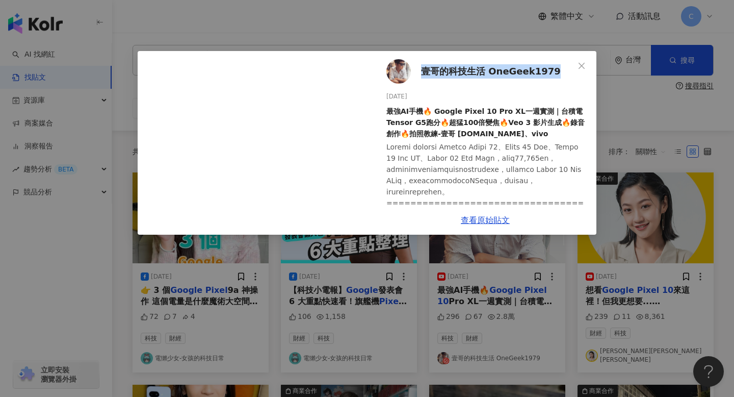
drag, startPoint x: 562, startPoint y: 70, endPoint x: 424, endPoint y: 66, distance: 138.7
click at [424, 66] on div "壹哥的科技生活 OneGeek1979 [DATE] 最強AI手機🔥 Google Pixel 10 Pro XL一週實測｜台積電Tensor G5跑分🔥超猛…" at bounding box center [485, 128] width 222 height 154
copy span "壹哥的科技生活 OneGeek1979"
click at [469, 219] on link "查看原始貼文" at bounding box center [485, 220] width 49 height 10
click at [577, 68] on span "Close" at bounding box center [582, 66] width 20 height 8
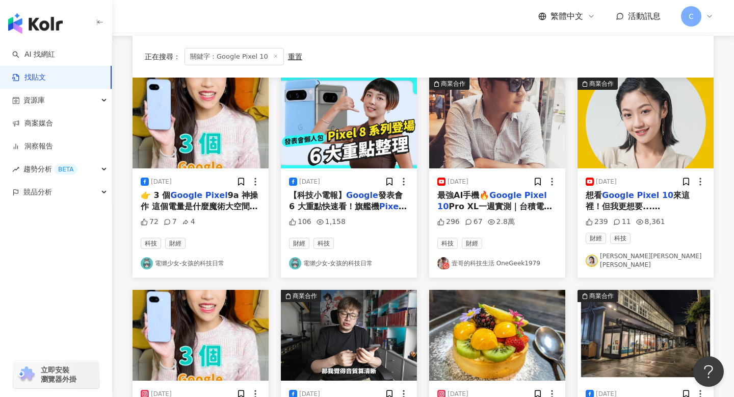
scroll to position [112, 0]
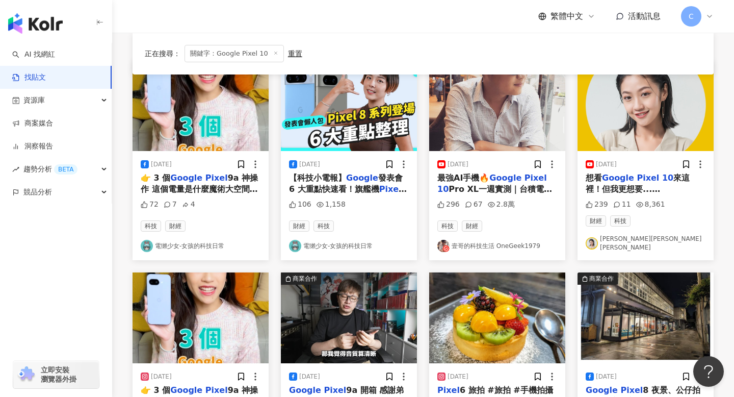
click at [637, 235] on link "[PERSON_NAME][PERSON_NAME] [PERSON_NAME]" at bounding box center [646, 243] width 120 height 17
click at [674, 155] on div "[DATE] 想看 Google Pixel 10 來這裡！但我更想要... # Google # Pixel10 #信義快閃店 239 11 8,361 財…" at bounding box center [646, 205] width 136 height 109
click at [643, 127] on img "button" at bounding box center [646, 105] width 136 height 91
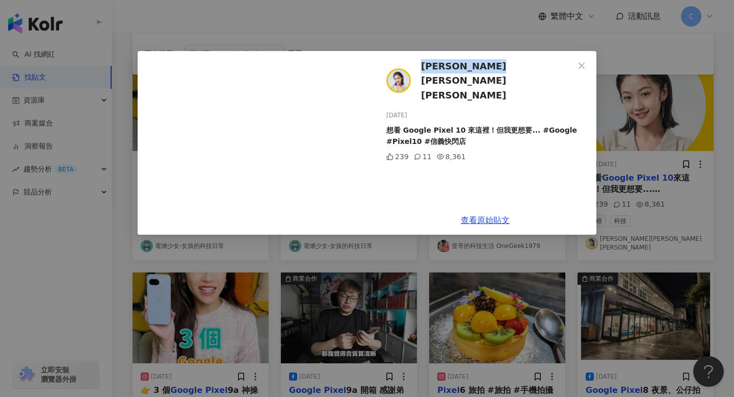
drag, startPoint x: 419, startPoint y: 70, endPoint x: 505, endPoint y: 73, distance: 86.2
click at [505, 73] on div "[PERSON_NAME][PERSON_NAME] [PERSON_NAME] [DATE] 想看 Google Pixel 10 來這裡！但我更想要...…" at bounding box center [485, 128] width 222 height 154
copy span "[PERSON_NAME][PERSON_NAME] [PERSON_NAME]"
click at [479, 211] on div "查看原始貼文" at bounding box center [485, 219] width 222 height 29
click at [479, 221] on link "查看原始貼文" at bounding box center [485, 220] width 49 height 10
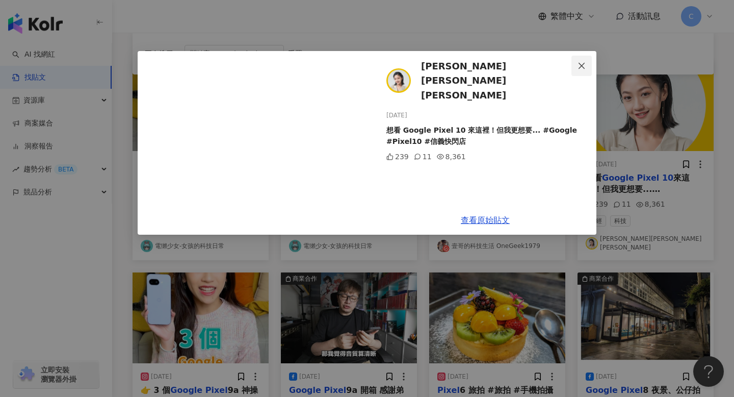
click at [580, 62] on icon "close" at bounding box center [582, 66] width 8 height 8
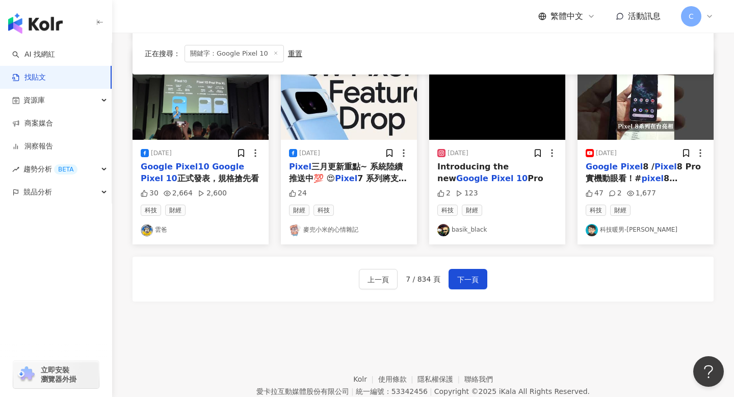
scroll to position [547, 0]
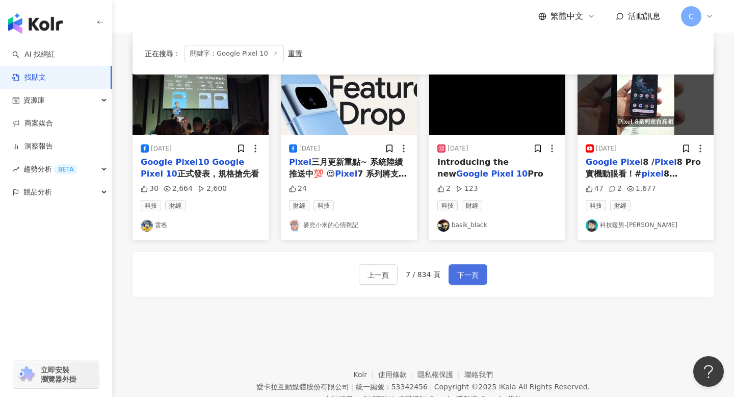
click at [483, 272] on button "下一頁" at bounding box center [468, 274] width 39 height 20
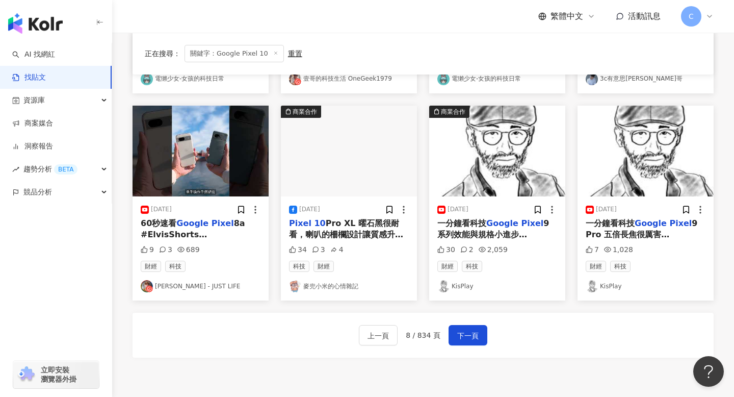
scroll to position [477, 0]
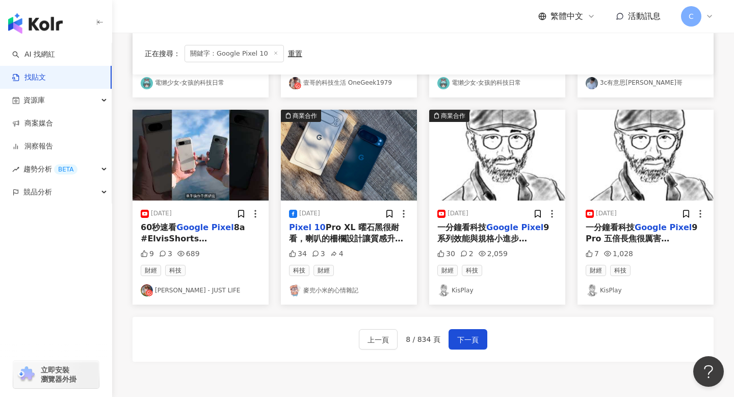
click at [363, 233] on div "Pixel 10 Pro XL 曜石黑很耐看，喇叭的柵欄設計讓質感升級，音效也很不錯~ # Pixel10 ProXL" at bounding box center [349, 233] width 120 height 23
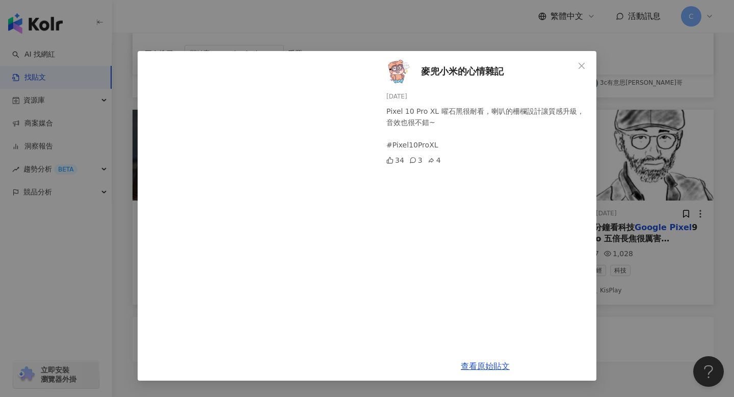
click at [617, 322] on div "麥兜小米的心情雜記 [DATE] Pixel 10 Pro XL 曜石黑很耐看，喇叭的柵欄設計讓質感升級，音效也很不錯~ #Pixel10ProXL 34 3…" at bounding box center [367, 198] width 734 height 397
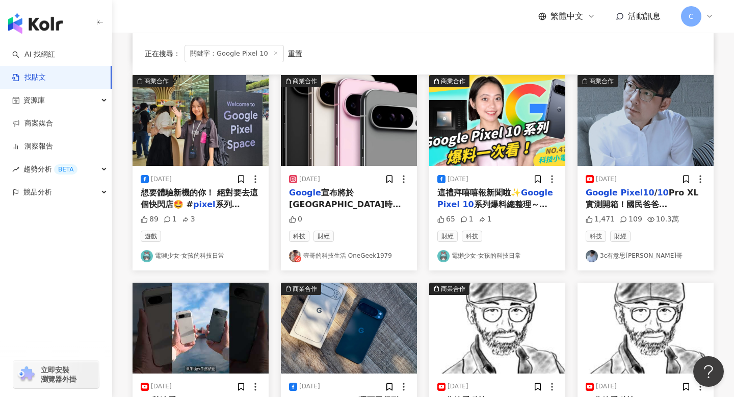
scroll to position [264, 0]
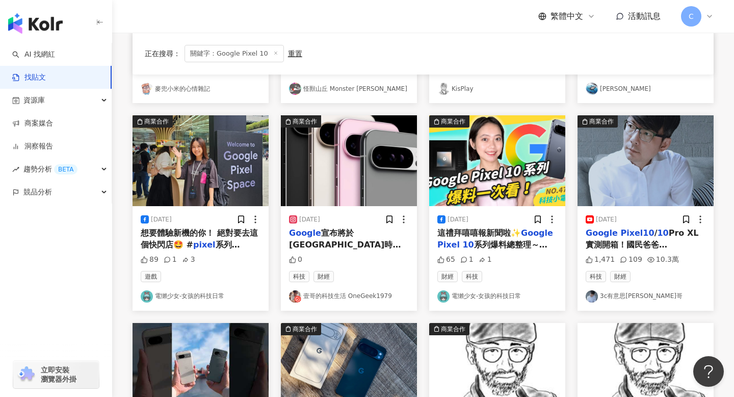
click at [518, 246] on span "系列爆料總整理～ vivo X Fold5 有多輕多強？ 要去韓國的朋友看過來！ Tmoney 交通卡支援 Apple Pay 啦～ #" at bounding box center [496, 273] width 119 height 67
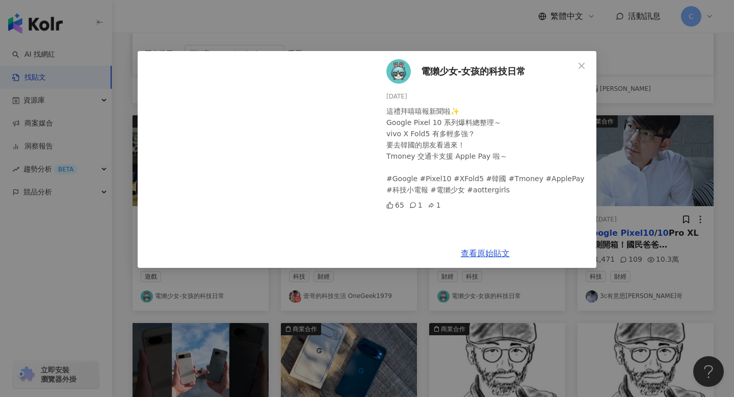
drag, startPoint x: 526, startPoint y: 69, endPoint x: 418, endPoint y: 66, distance: 107.6
drag, startPoint x: 420, startPoint y: 66, endPoint x: 526, endPoint y: 68, distance: 106.6
click at [526, 68] on div "電[DEMOGRAPHIC_DATA]少女-女孩的科技日常 [DATE] 這禮拜嘻嘻報新聞啦✨ Google Pixel 10 系列爆料總整理～ vivo X…" at bounding box center [485, 145] width 222 height 188
copy span "電獺少女-女孩的科技日常"
click at [471, 249] on link "查看原始貼文" at bounding box center [485, 253] width 49 height 10
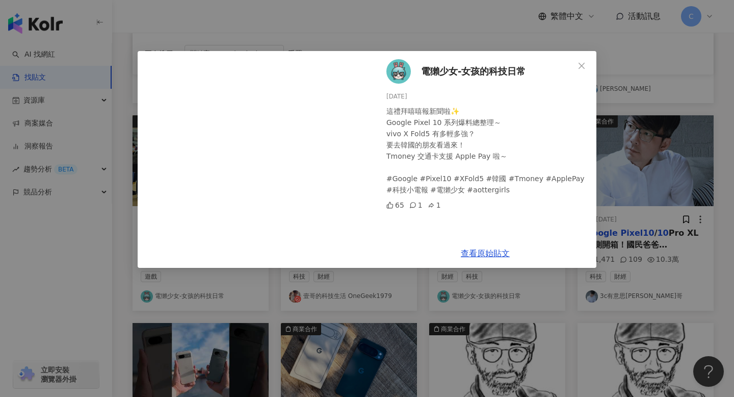
click at [592, 67] on div "電[DEMOGRAPHIC_DATA]少女-女孩的科技日常 [DATE] 這禮拜嘻嘻報新聞啦✨ Google Pixel 10 系列爆料總整理～ vivo X…" at bounding box center [485, 145] width 222 height 188
click at [590, 67] on span "Close" at bounding box center [582, 66] width 20 height 8
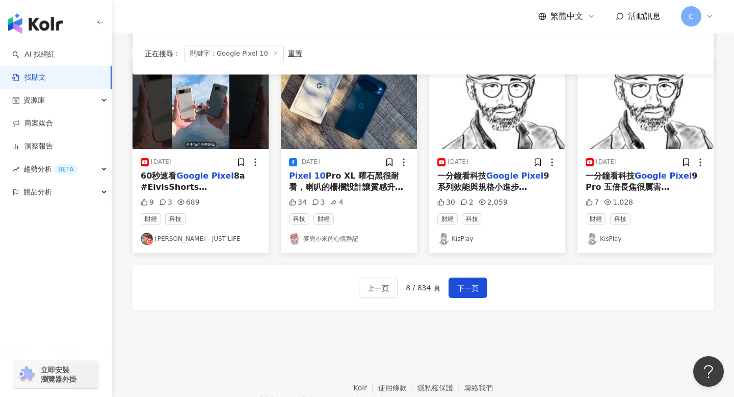
scroll to position [532, 0]
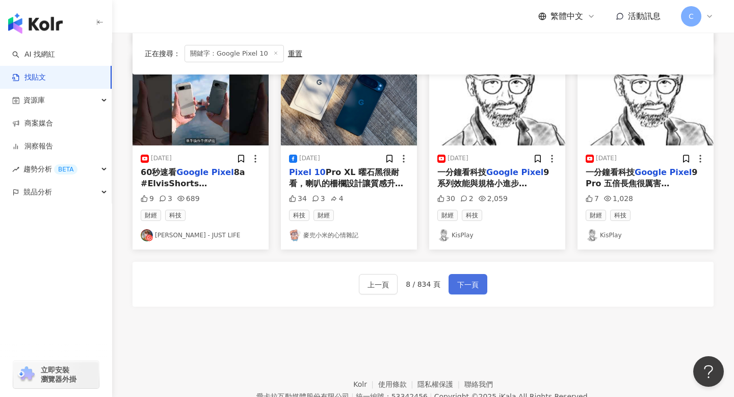
click at [472, 281] on span "下一頁" at bounding box center [467, 284] width 21 height 12
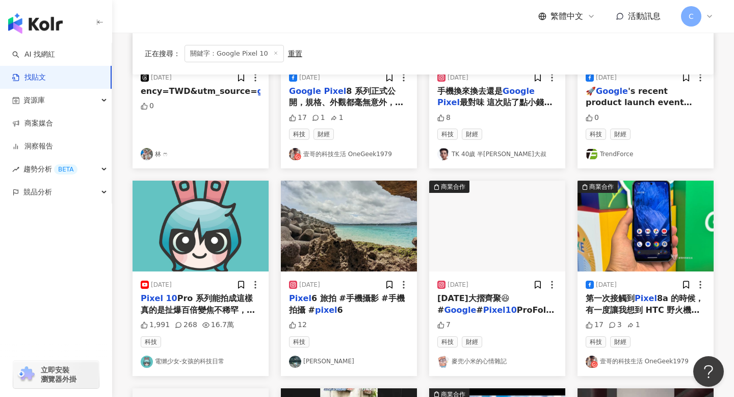
scroll to position [204, 0]
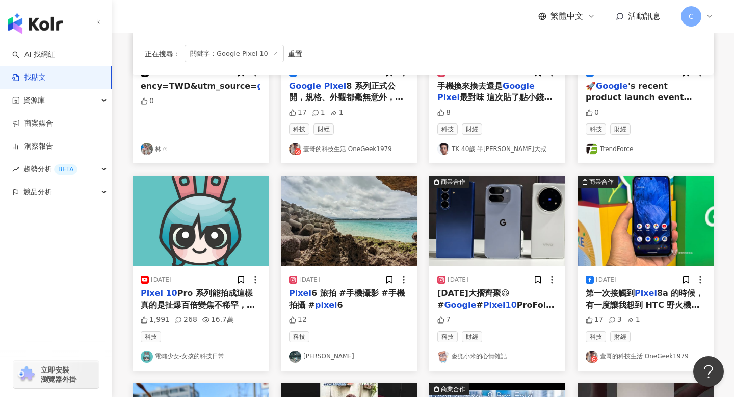
click at [194, 292] on span "Pro 系列能拍成這樣真的是扯爆百倍變焦不稀罕，稀罕的是加上" at bounding box center [198, 304] width 114 height 33
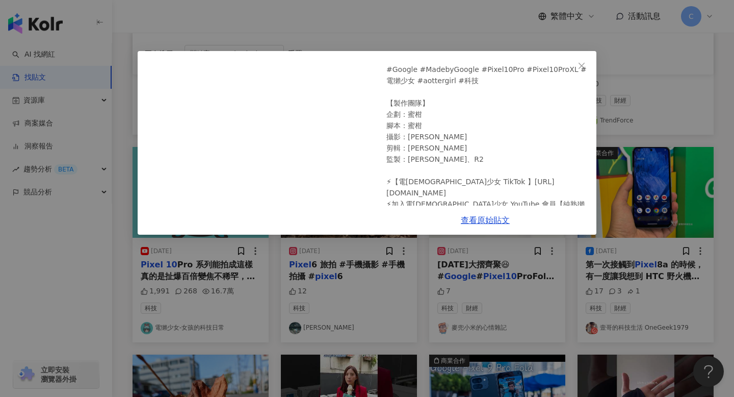
scroll to position [164, 0]
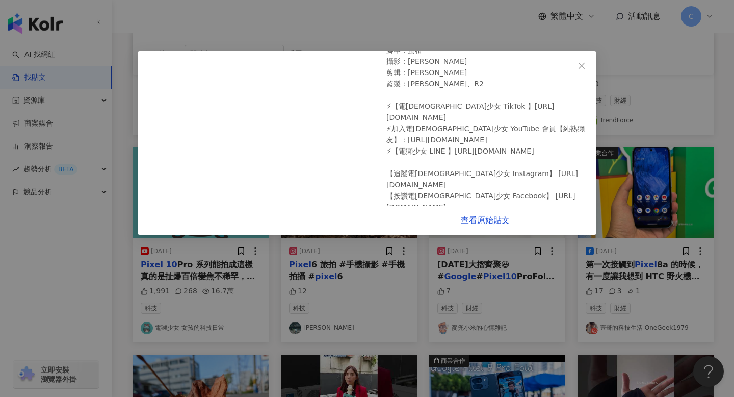
click at [657, 124] on div "電[DEMOGRAPHIC_DATA]少女-女孩的科技日常 [DATE] Pixel 10 Pro 系列能拍成這樣真的是扯爆 百倍變焦不稀罕，稀罕的是加上 G…" at bounding box center [367, 198] width 734 height 397
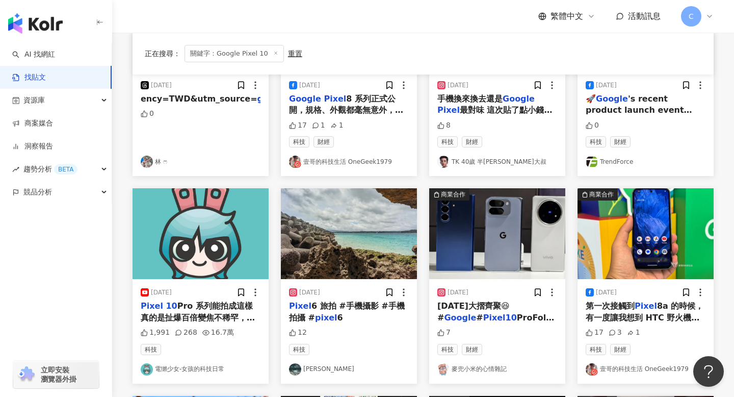
scroll to position [581, 0]
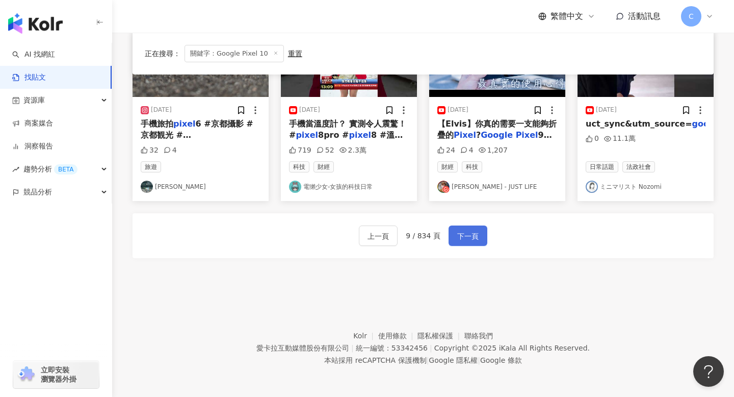
click at [479, 241] on button "下一頁" at bounding box center [468, 235] width 39 height 20
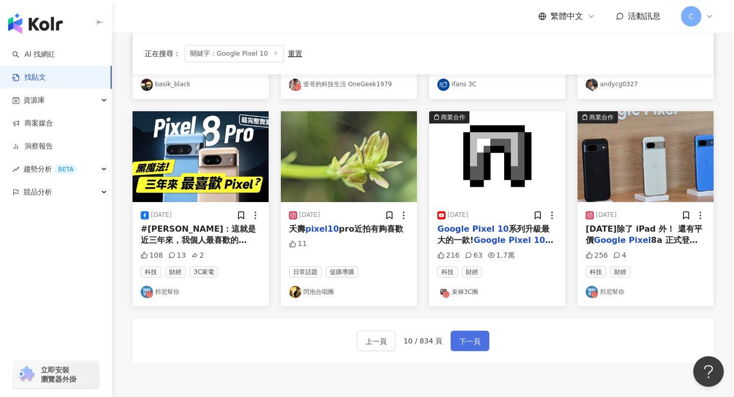
scroll to position [475, 0]
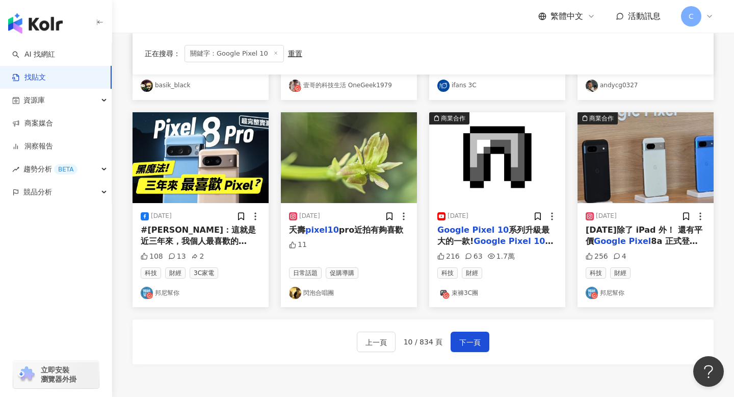
click at [511, 229] on span "系列升級最大的一款!" at bounding box center [493, 235] width 112 height 21
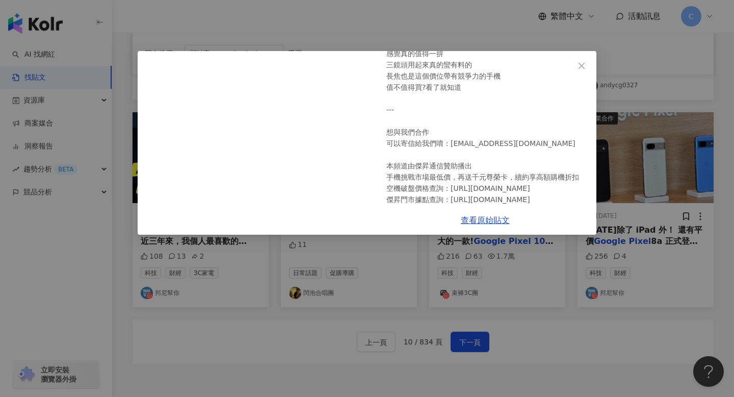
scroll to position [104, 0]
click at [527, 304] on div "束褲3C團 [DATE] Google Pixel 10系列升級最大的一款!Google Pixel 10開箱評測 | Google Pixel 10 這次跟…" at bounding box center [367, 198] width 734 height 397
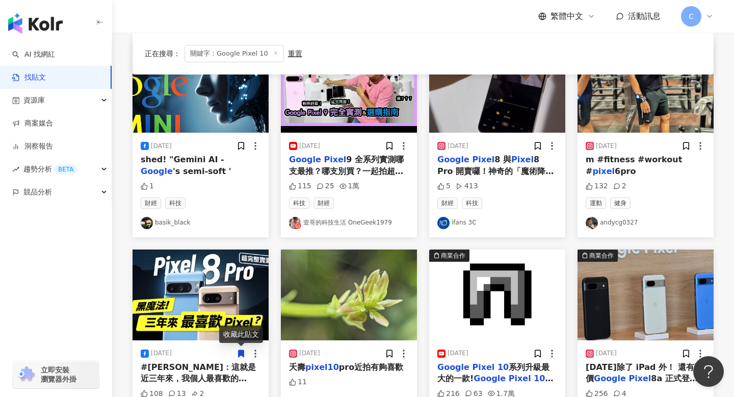
scroll to position [581, 0]
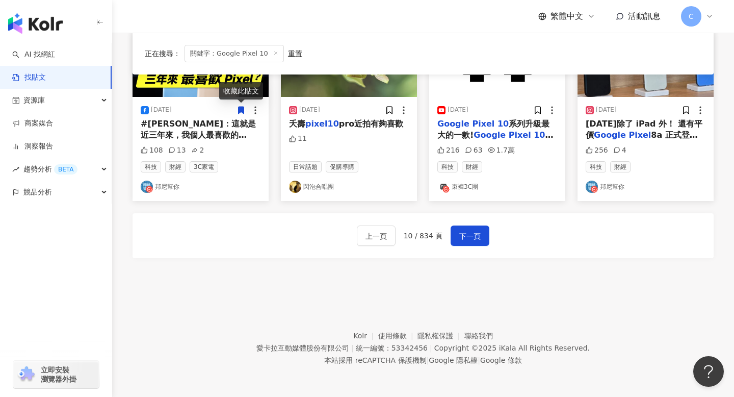
click at [469, 253] on div "上一頁 10 / 834 頁 下一頁" at bounding box center [423, 235] width 581 height 45
click at [467, 235] on span "下一頁" at bounding box center [469, 236] width 21 height 12
